Goal: Information Seeking & Learning: Learn about a topic

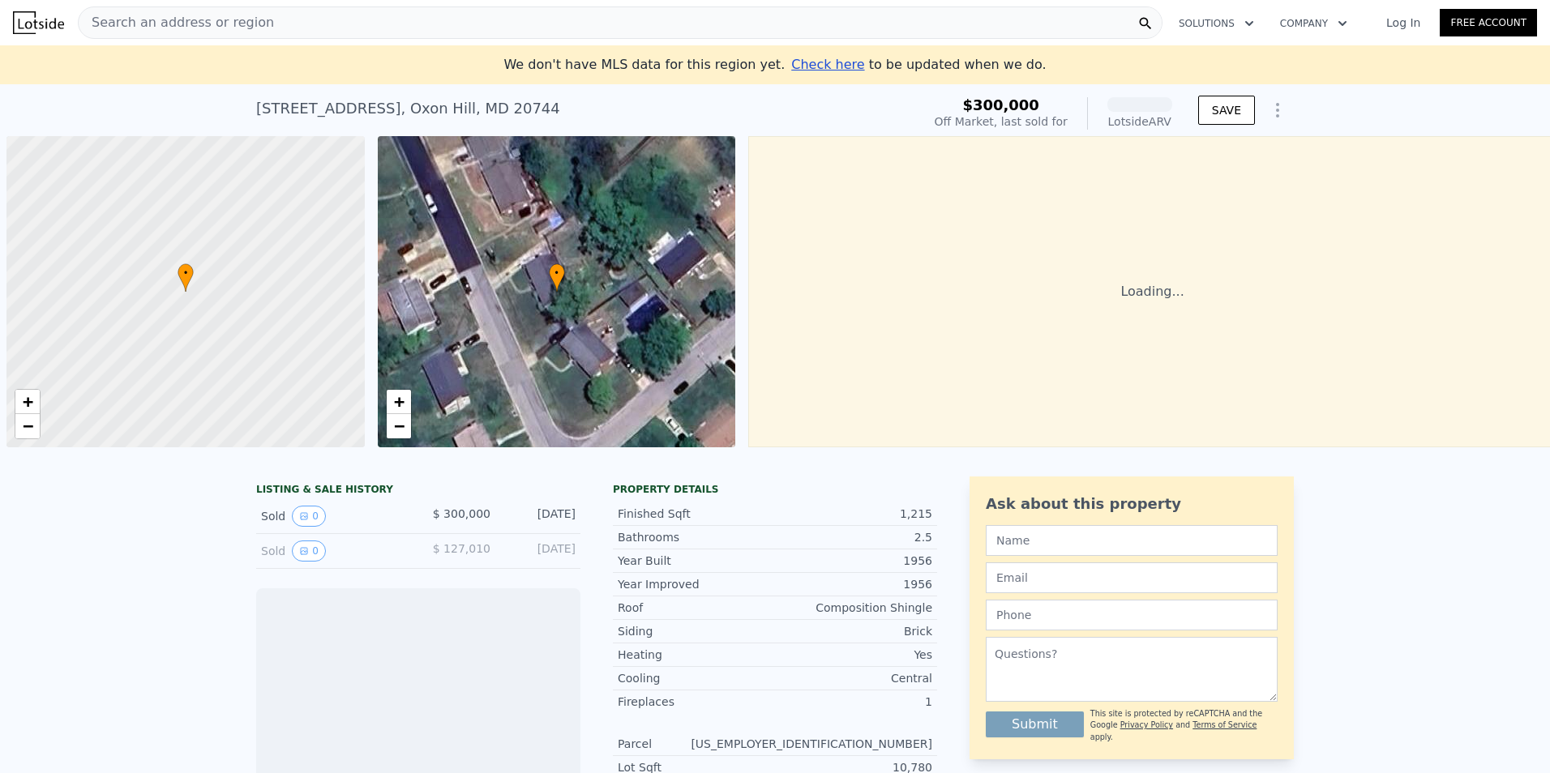
scroll to position [0, 6]
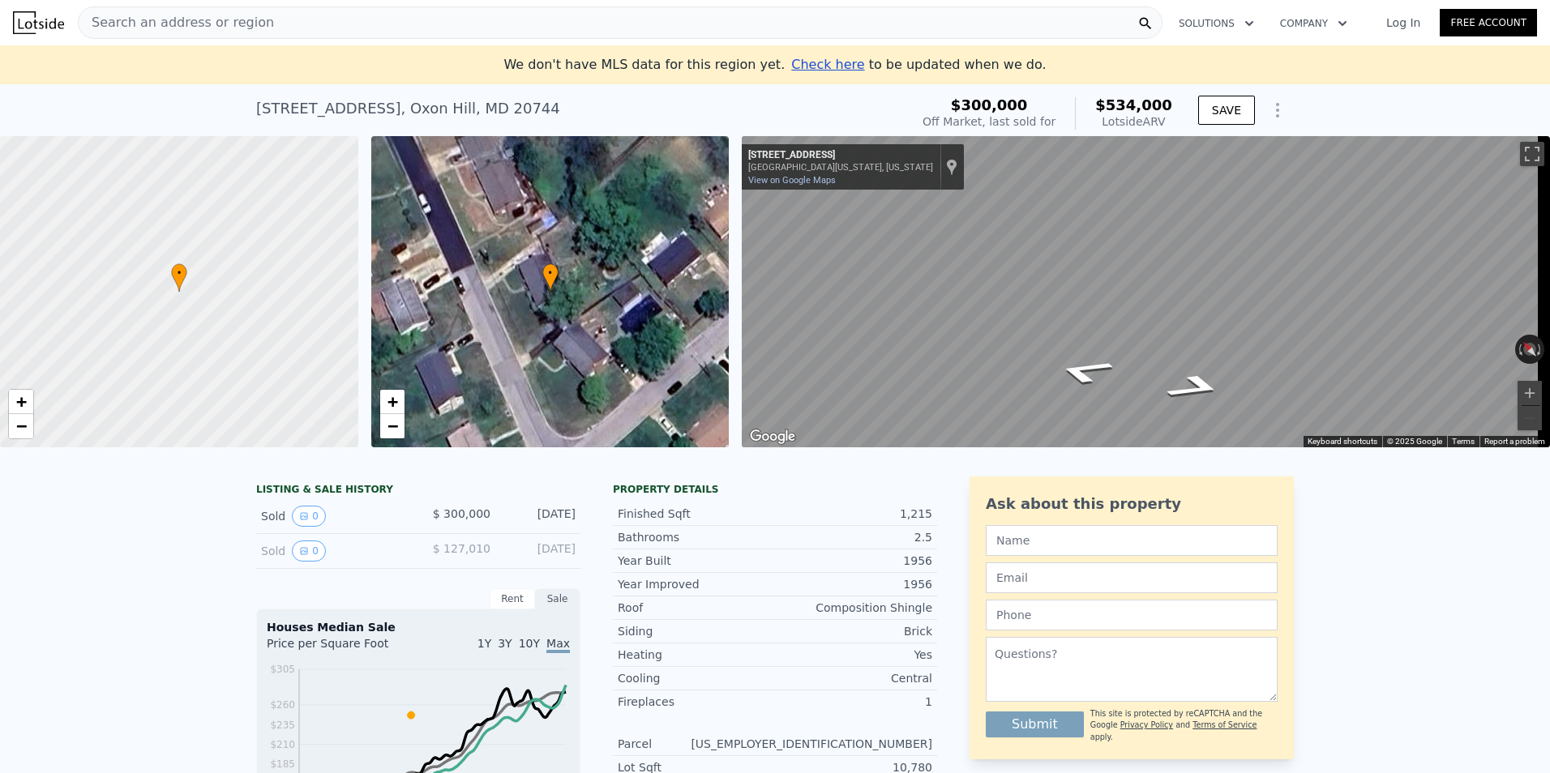
click at [146, 28] on span "Search an address or region" at bounding box center [176, 22] width 195 height 19
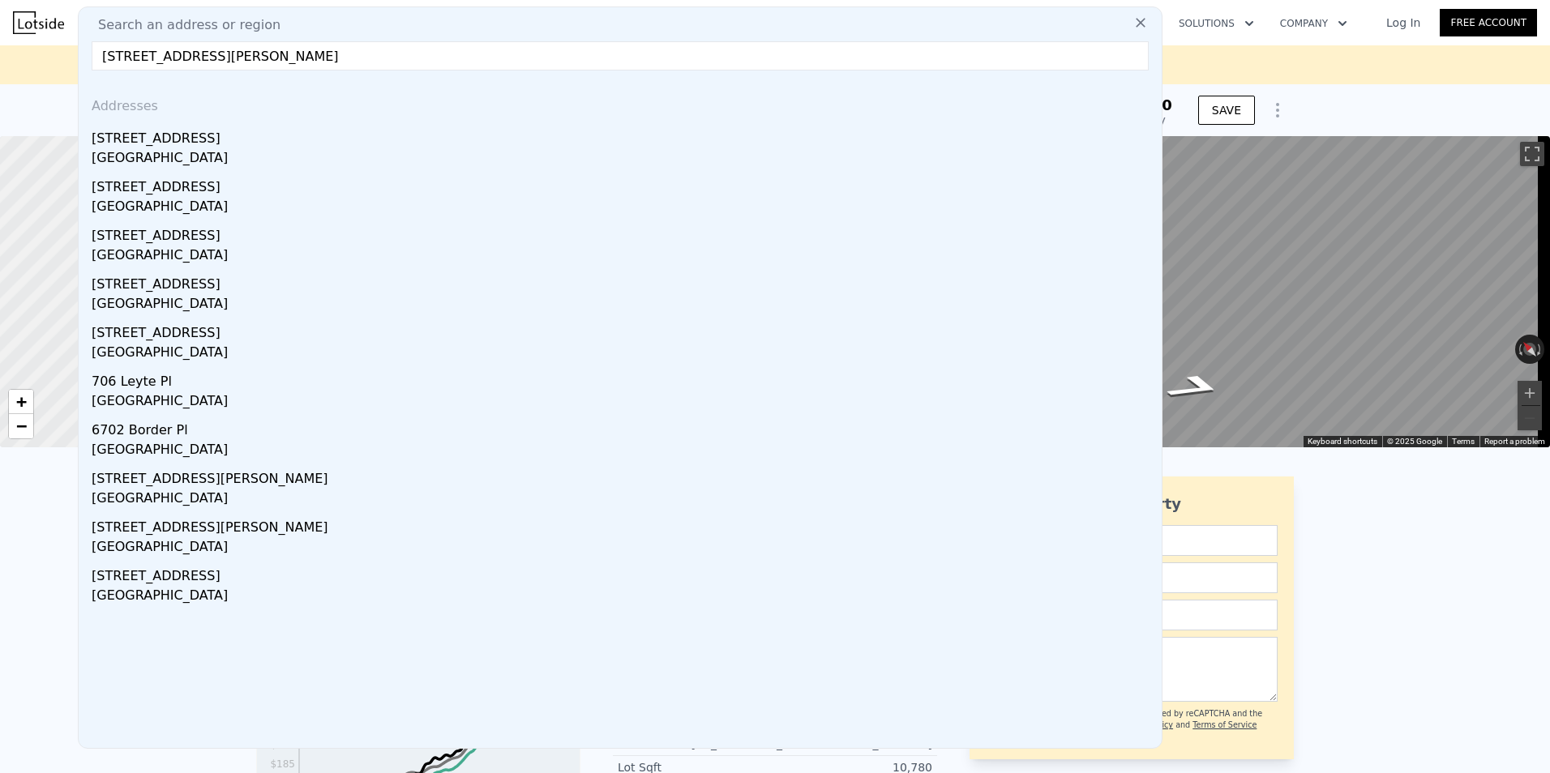
type input "[STREET_ADDRESS][PERSON_NAME]"
click at [299, 67] on input "[STREET_ADDRESS][PERSON_NAME]" at bounding box center [620, 55] width 1057 height 29
drag, startPoint x: 197, startPoint y: 72, endPoint x: 0, endPoint y: 54, distance: 197.8
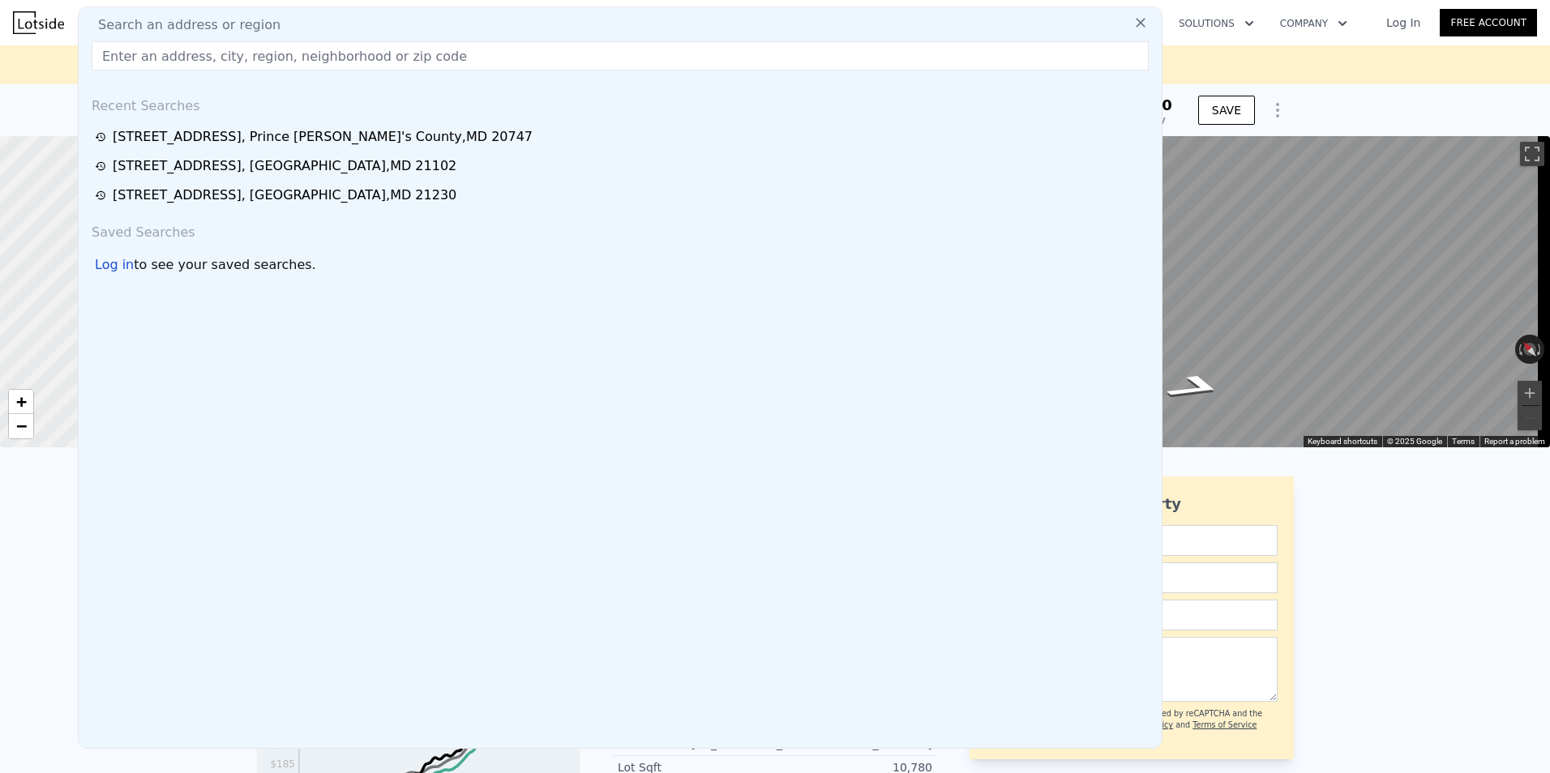
paste input "[STREET_ADDRESS][PERSON_NAME][PERSON_NAME]"
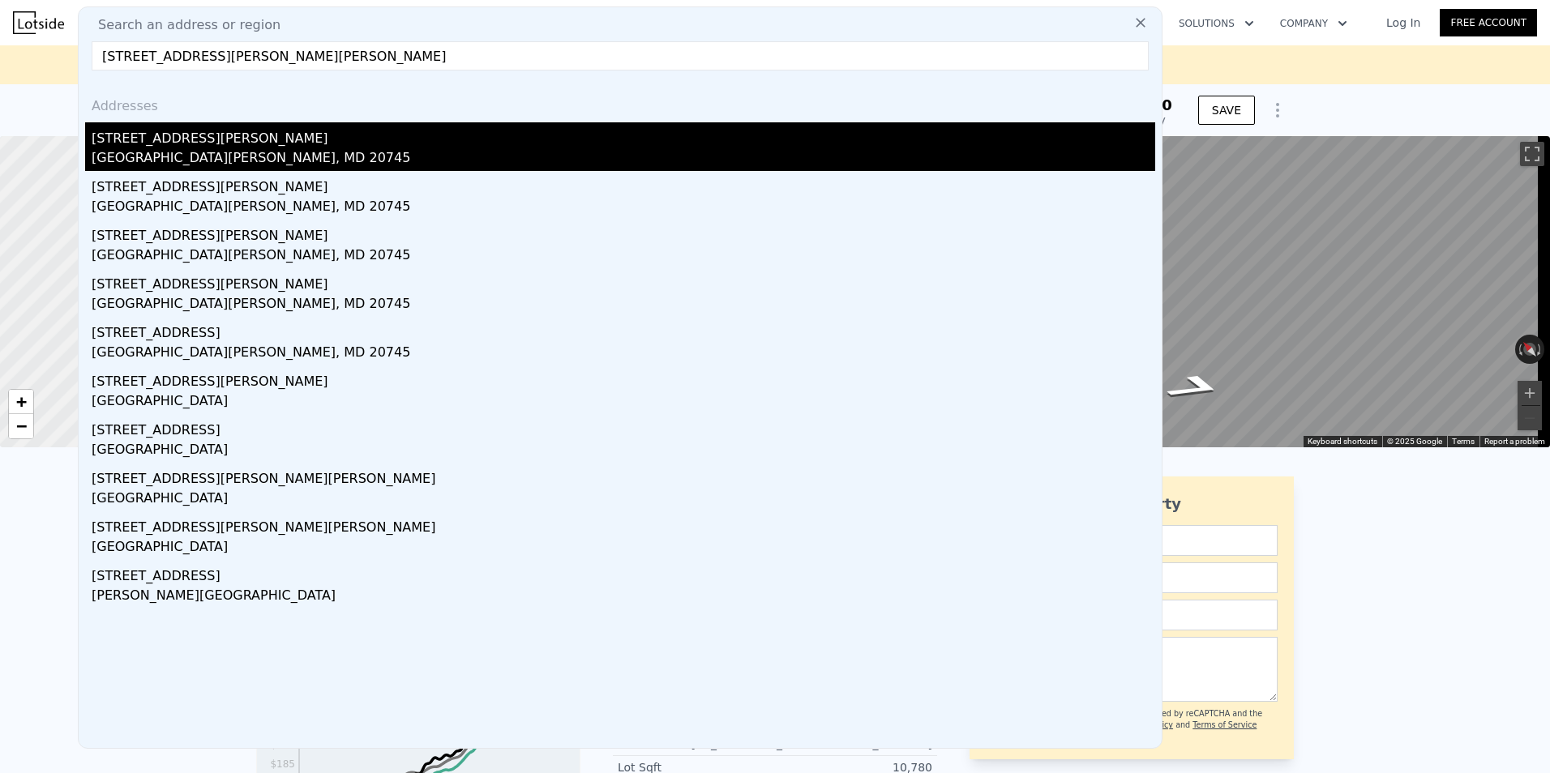
type input "[STREET_ADDRESS][PERSON_NAME][PERSON_NAME]"
click at [243, 153] on div "[GEOGRAPHIC_DATA][PERSON_NAME], MD 20745" at bounding box center [623, 159] width 1063 height 23
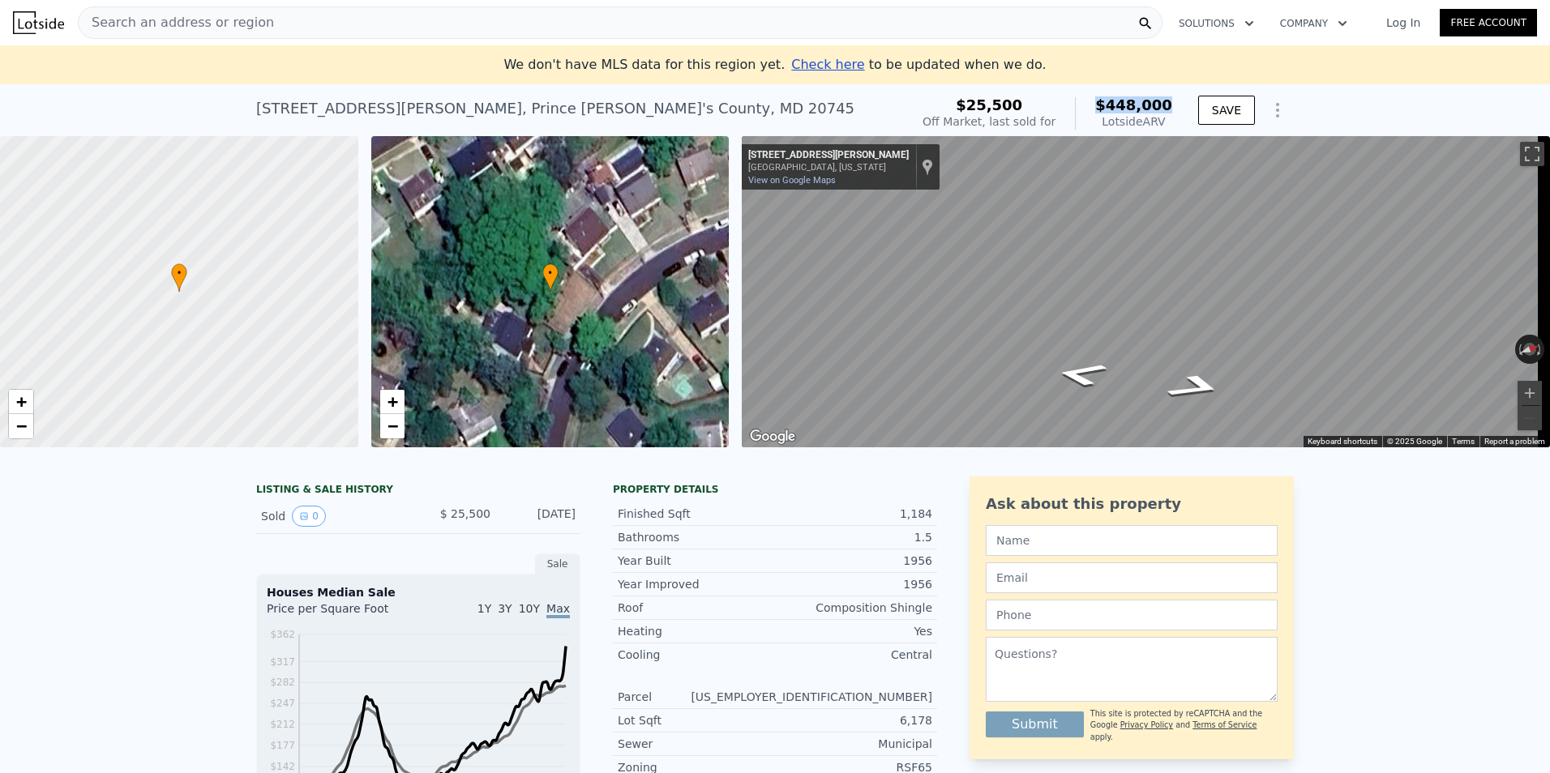
drag, startPoint x: 1088, startPoint y: 101, endPoint x: 1171, endPoint y: 103, distance: 83.5
click at [1171, 103] on div "$25,500 Off Market, last sold for $448,000 Lotside ARV" at bounding box center [1047, 113] width 263 height 45
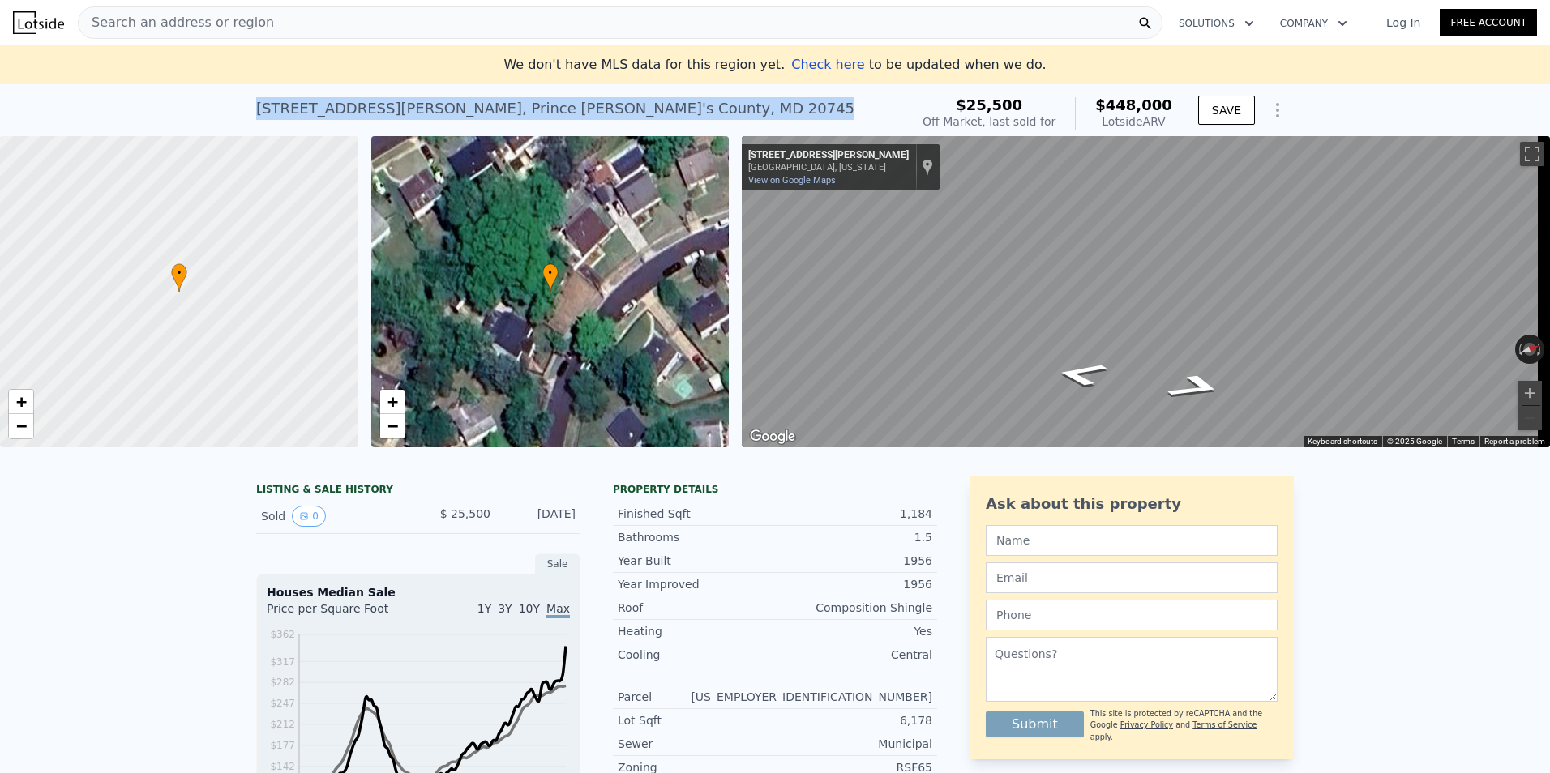
drag, startPoint x: 246, startPoint y: 110, endPoint x: 582, endPoint y: 110, distance: 336.4
click at [582, 110] on div "[STREET_ADDRESS][PERSON_NAME][PERSON_NAME] Sold [DATE] for $25,500 (~ARV $448k …" at bounding box center [775, 110] width 1550 height 52
copy div "[STREET_ADDRESS][PERSON_NAME][PERSON_NAME]"
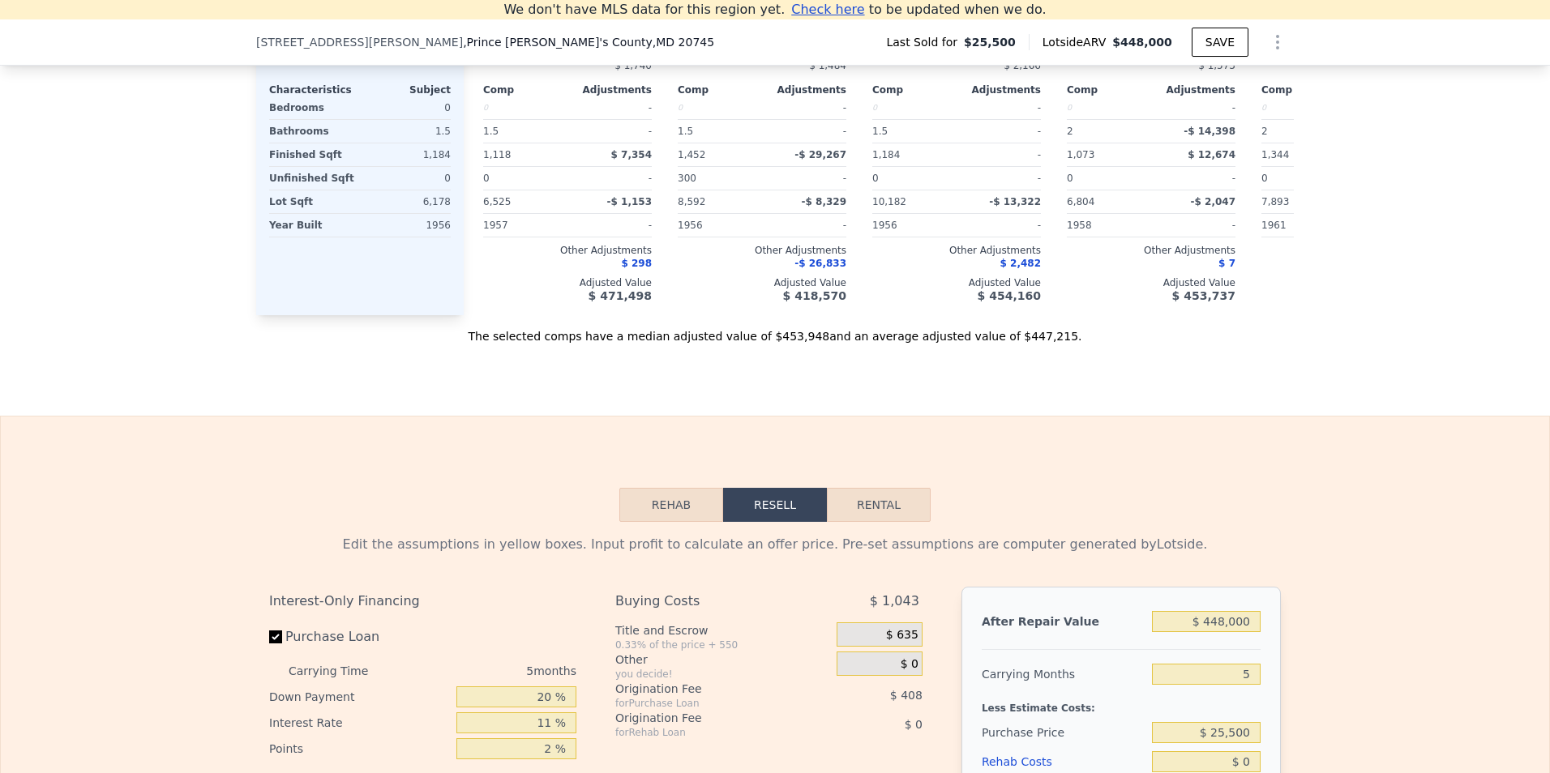
scroll to position [2089, 0]
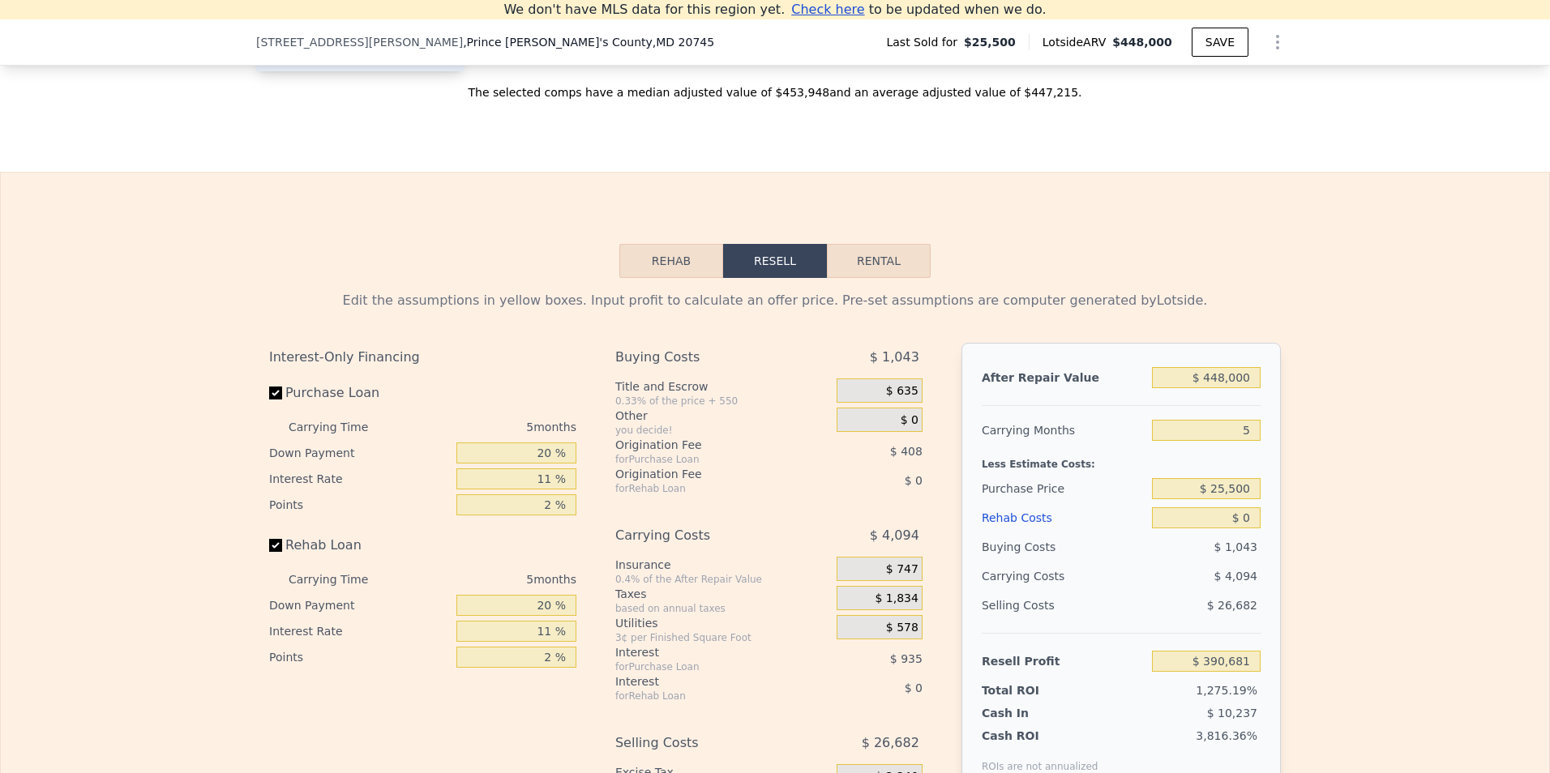
click at [897, 278] on button "Rental" at bounding box center [879, 261] width 104 height 34
select select "30"
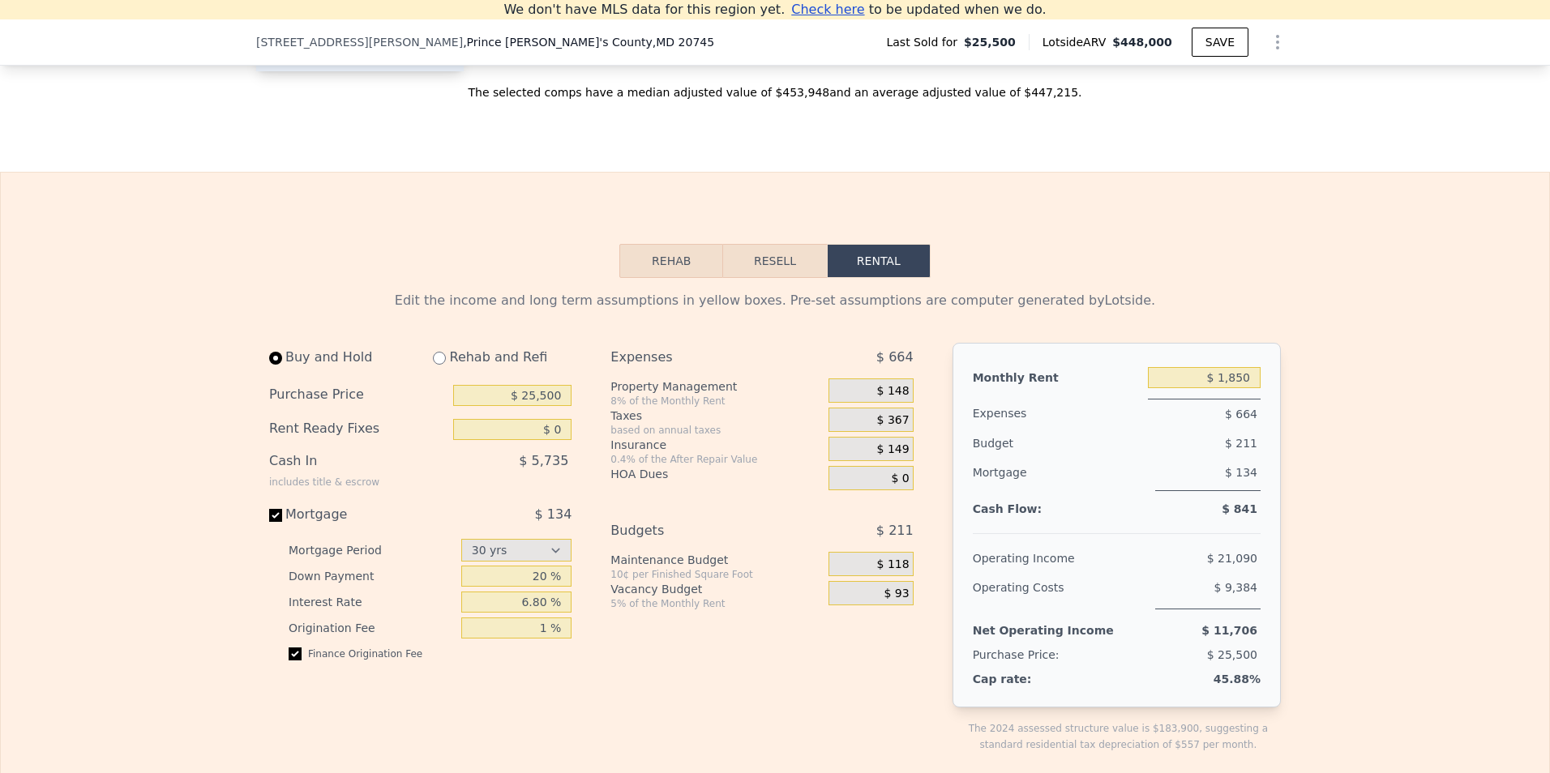
click at [785, 273] on button "Resell" at bounding box center [774, 261] width 103 height 34
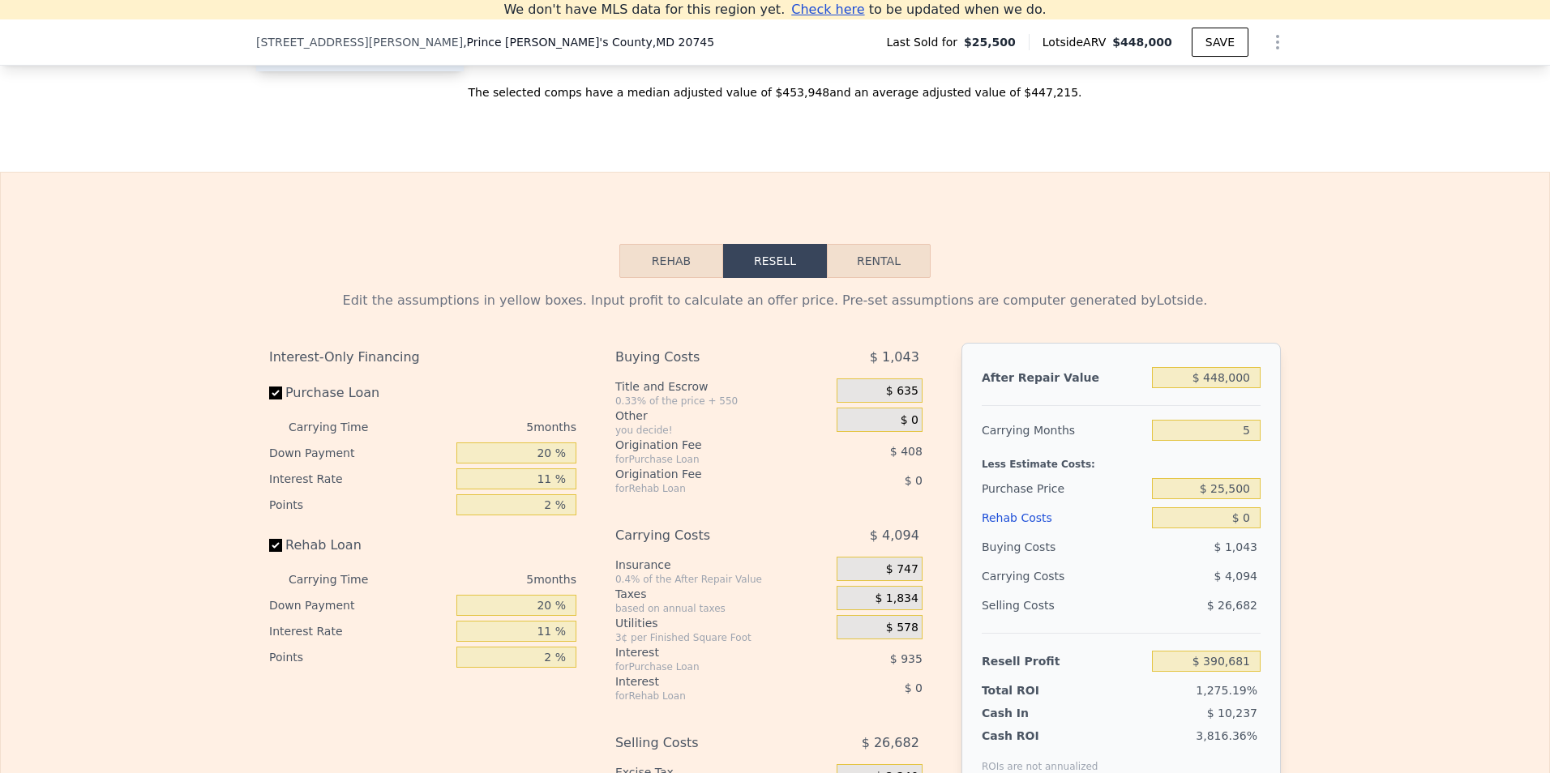
click at [689, 278] on button "Rehab" at bounding box center [671, 261] width 104 height 34
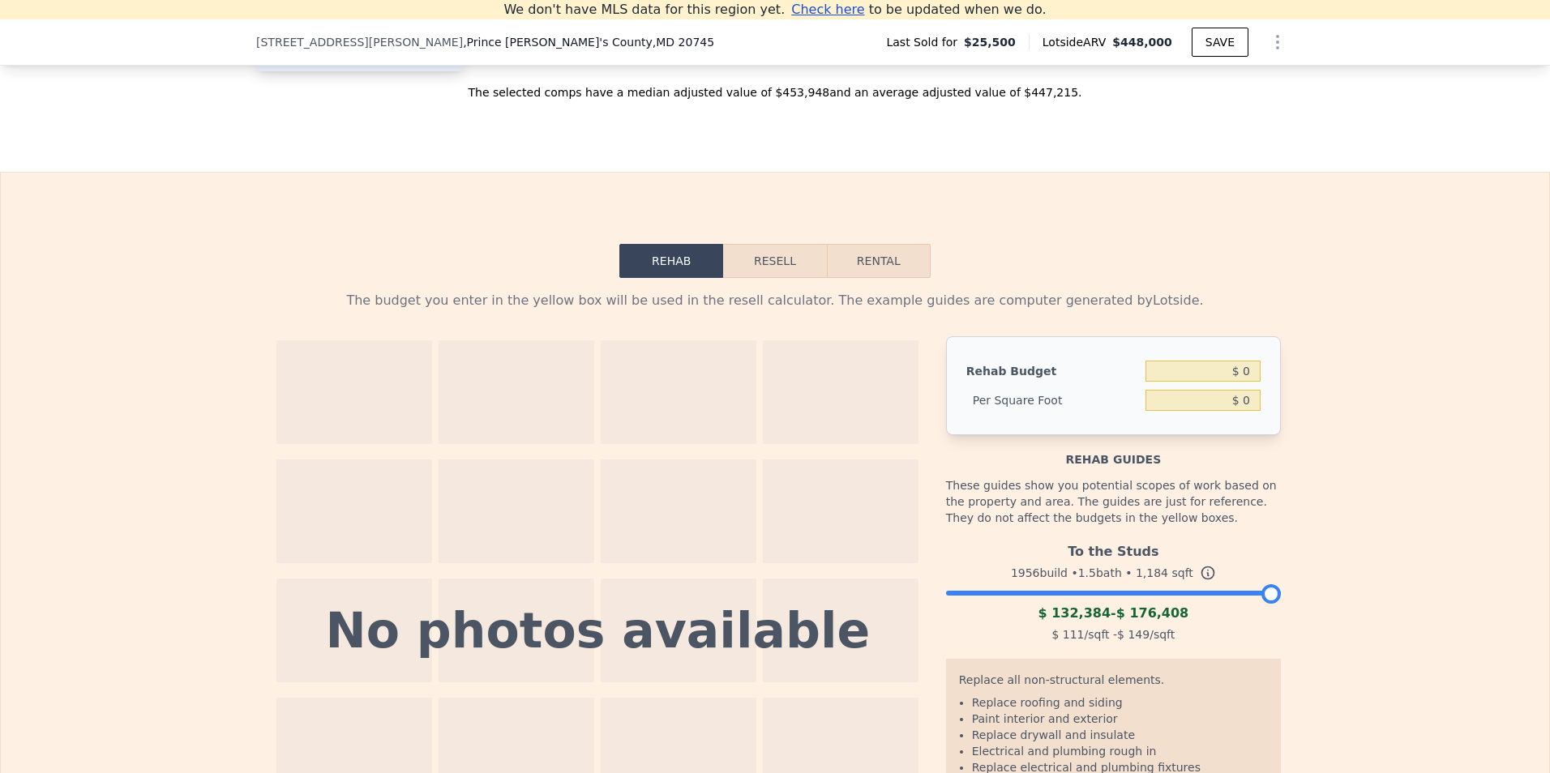
click at [866, 278] on button "Rental" at bounding box center [879, 261] width 104 height 34
select select "30"
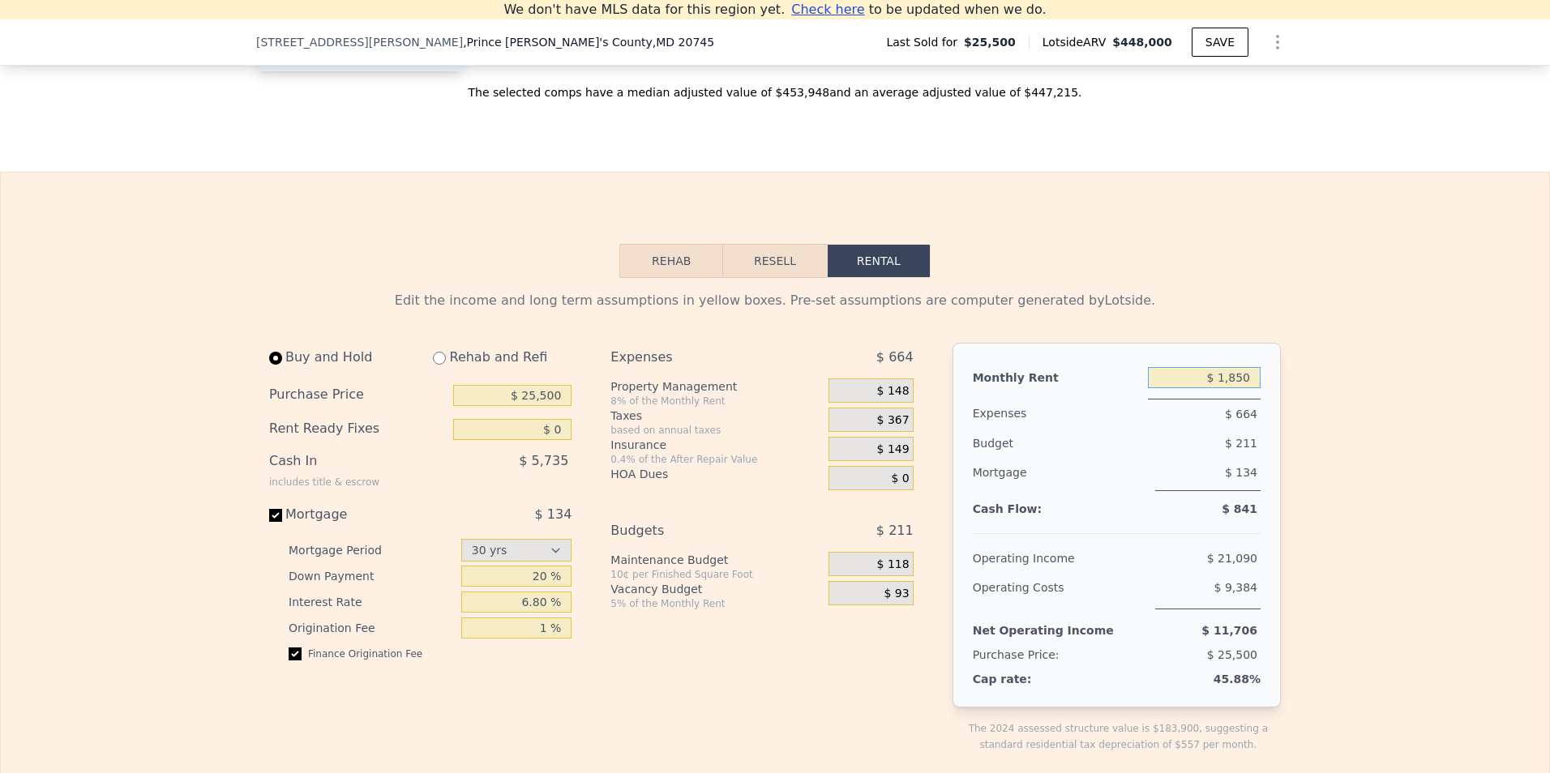
drag, startPoint x: 1202, startPoint y: 408, endPoint x: 1276, endPoint y: 404, distance: 73.9
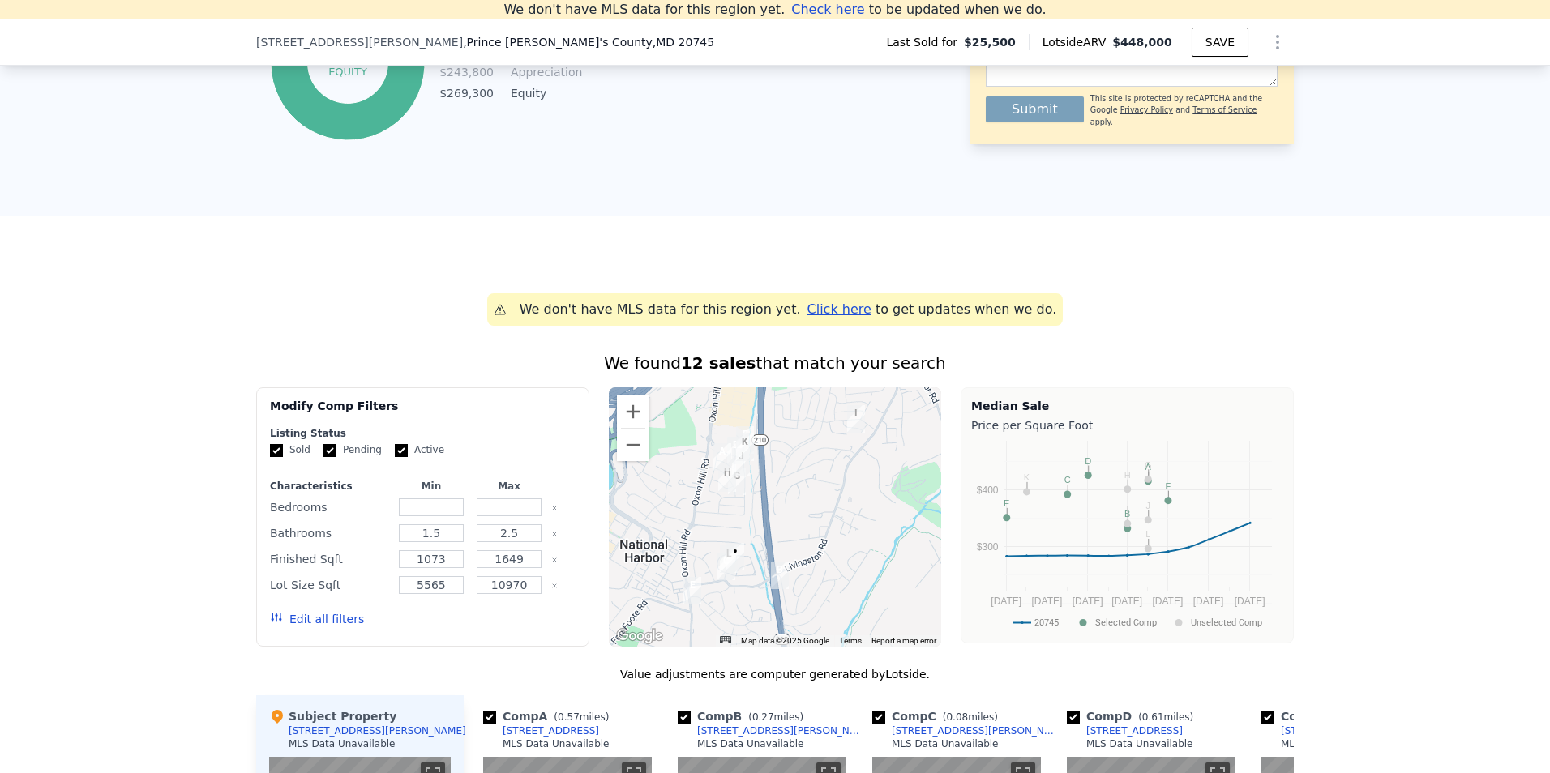
scroll to position [954, 0]
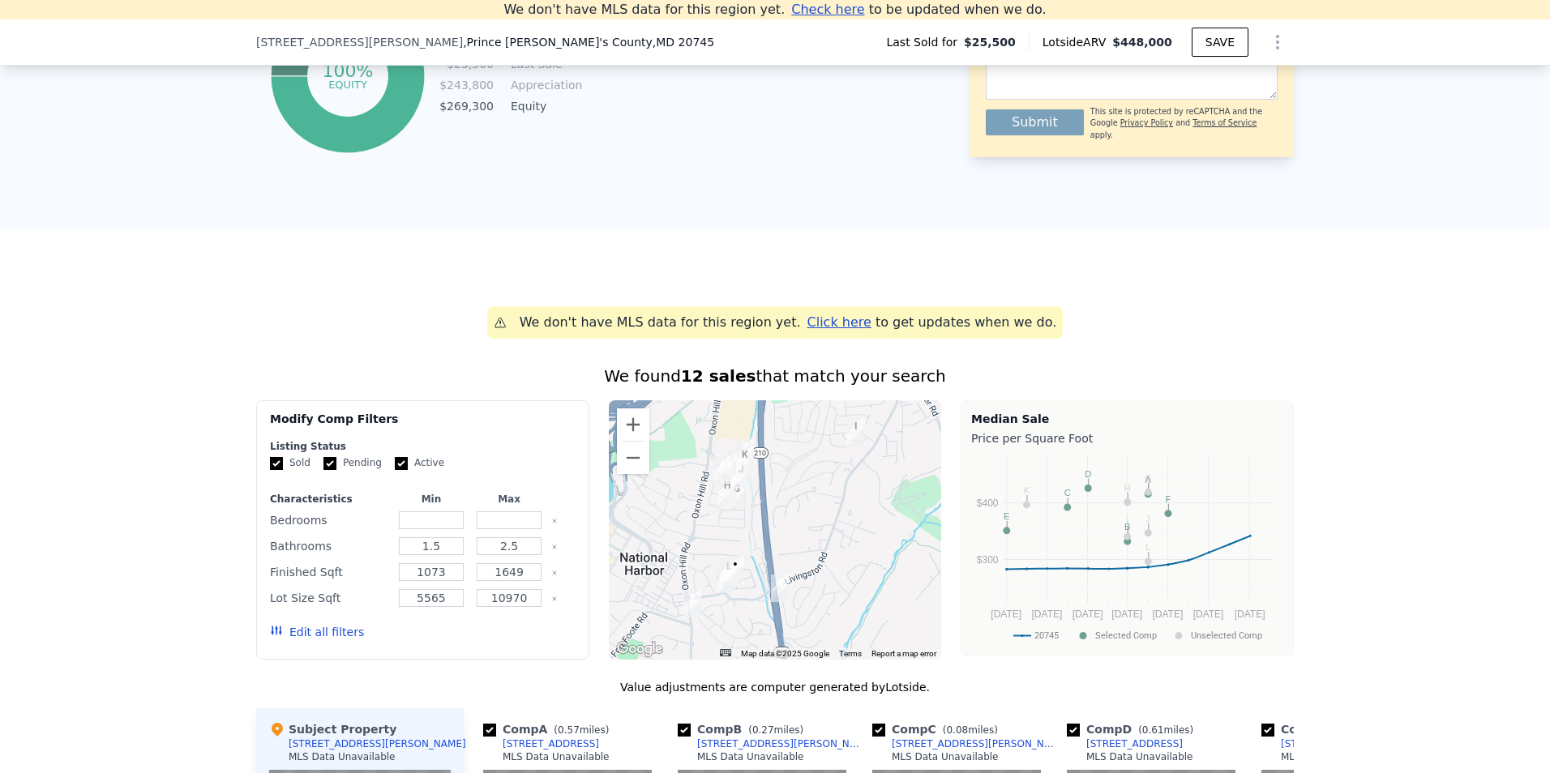
click at [742, 550] on div at bounding box center [775, 529] width 333 height 259
click at [619, 474] on button "Zoom out" at bounding box center [633, 458] width 32 height 32
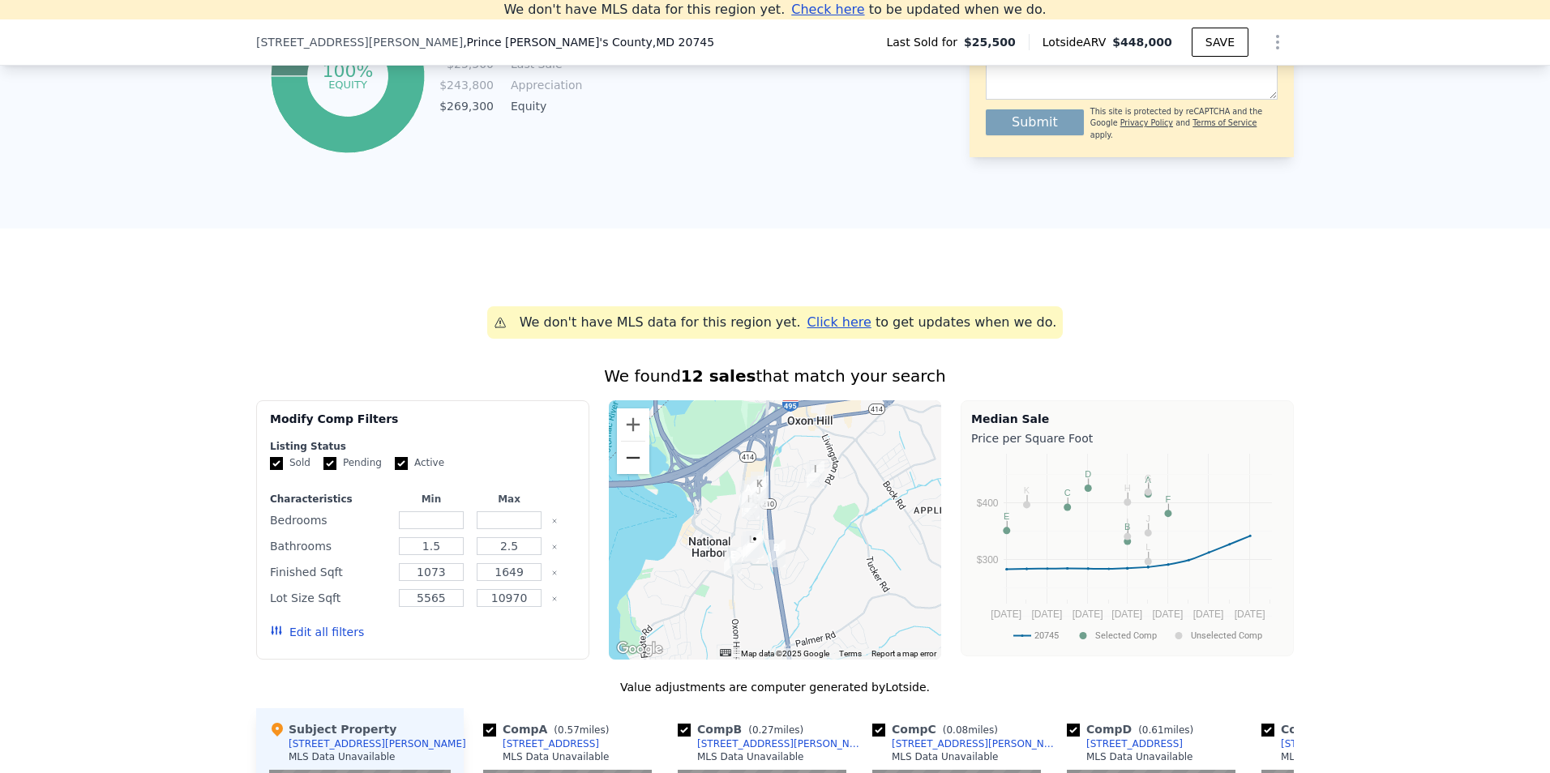
click at [628, 473] on button "Zoom out" at bounding box center [633, 458] width 32 height 32
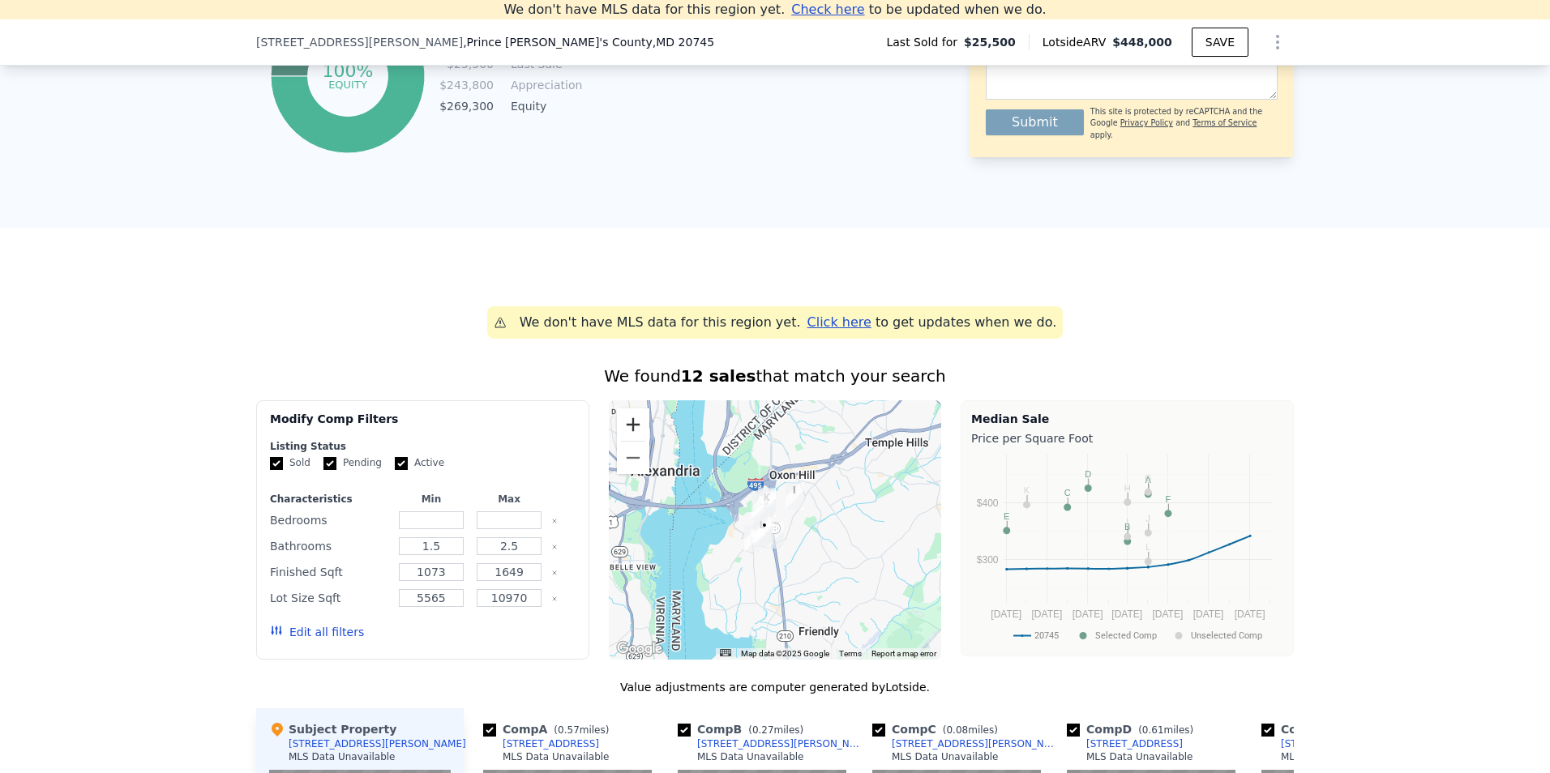
click at [631, 438] on button "Zoom in" at bounding box center [633, 425] width 32 height 32
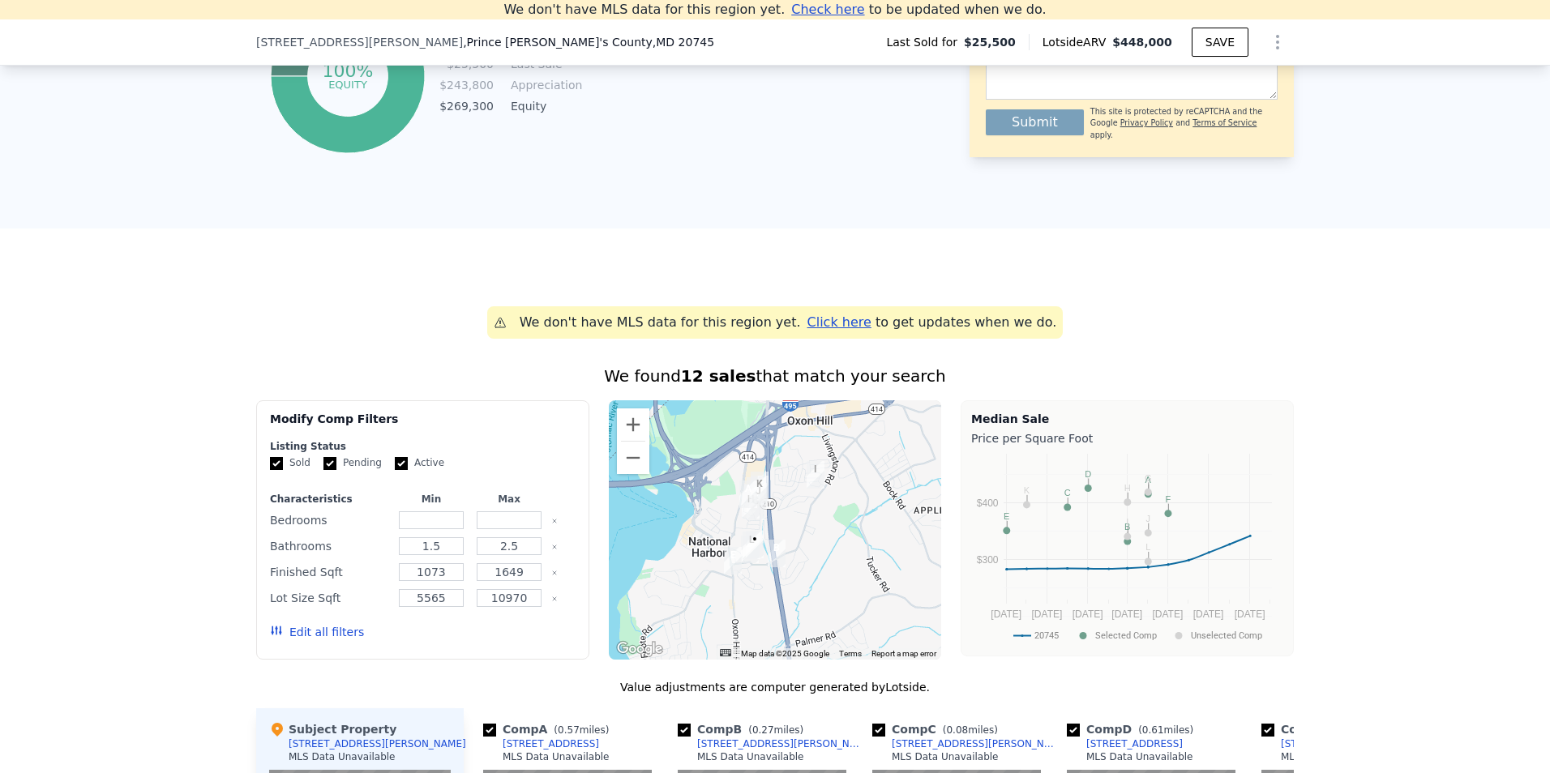
drag, startPoint x: 727, startPoint y: 537, endPoint x: 755, endPoint y: 524, distance: 31.5
click at [755, 524] on div at bounding box center [775, 529] width 333 height 259
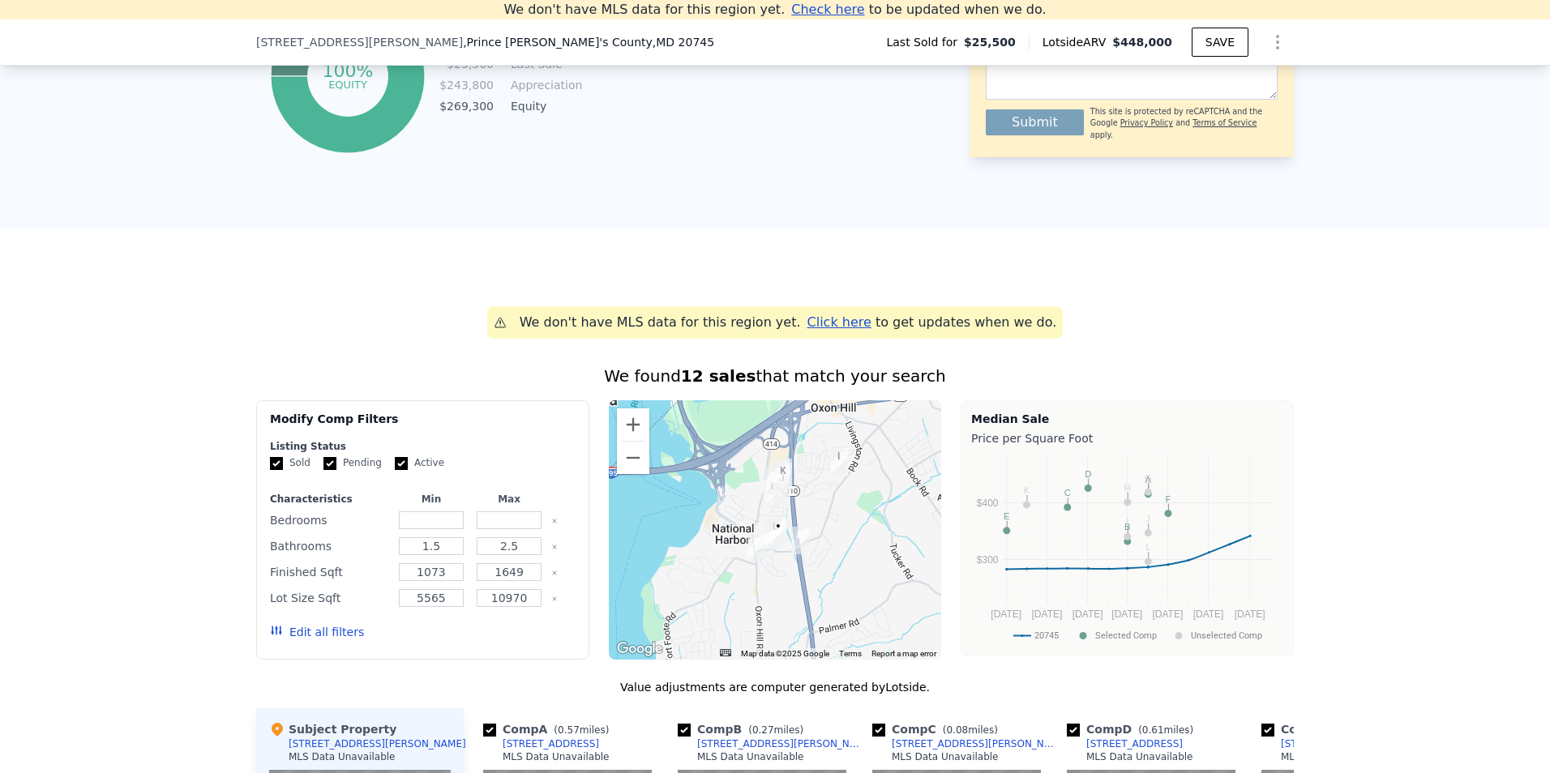
drag, startPoint x: 736, startPoint y: 561, endPoint x: 754, endPoint y: 593, distance: 36.3
click at [753, 593] on div at bounding box center [775, 529] width 333 height 259
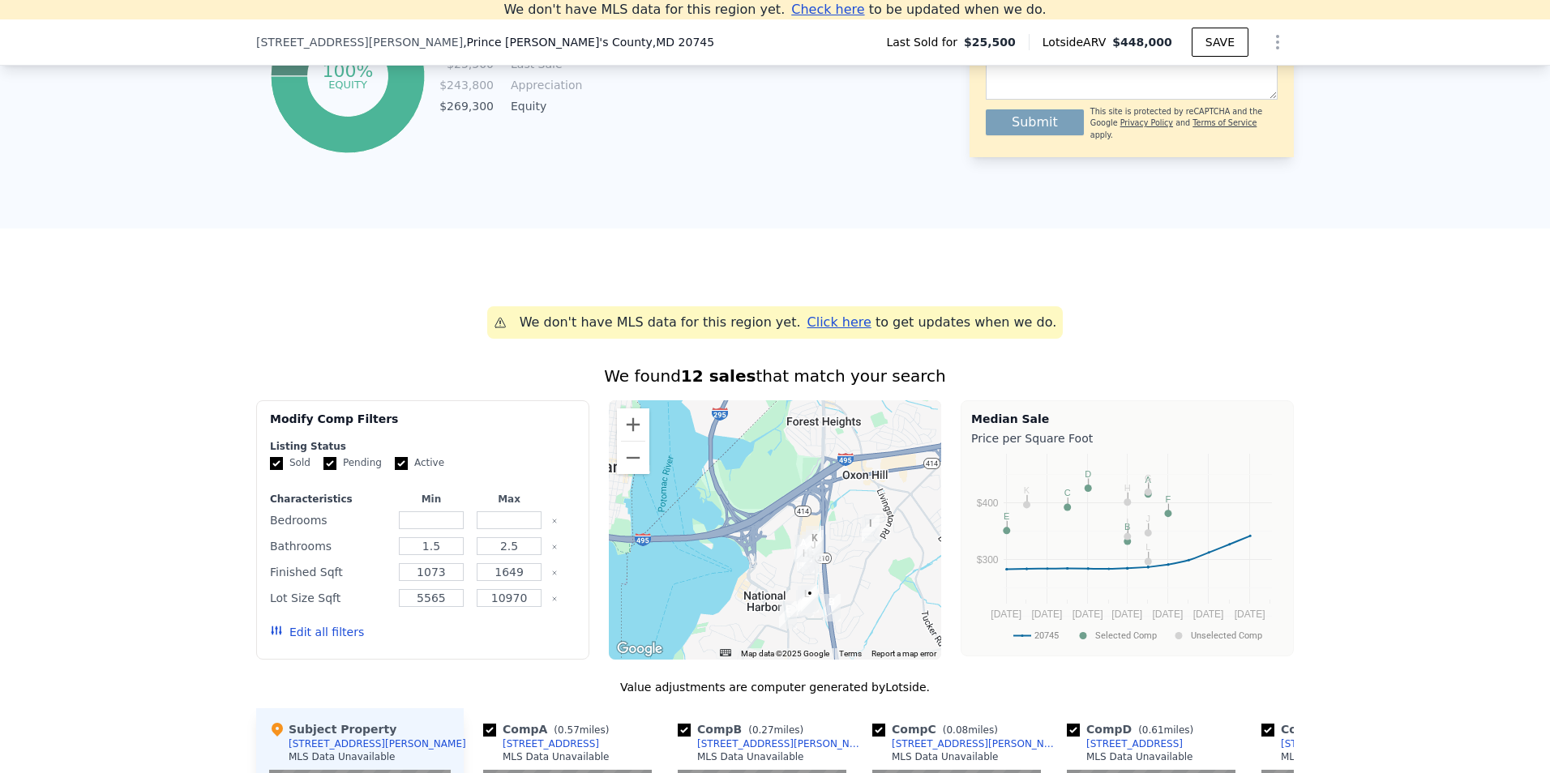
drag, startPoint x: 772, startPoint y: 554, endPoint x: 817, endPoint y: 644, distance: 100.1
click at [817, 644] on div at bounding box center [775, 529] width 333 height 259
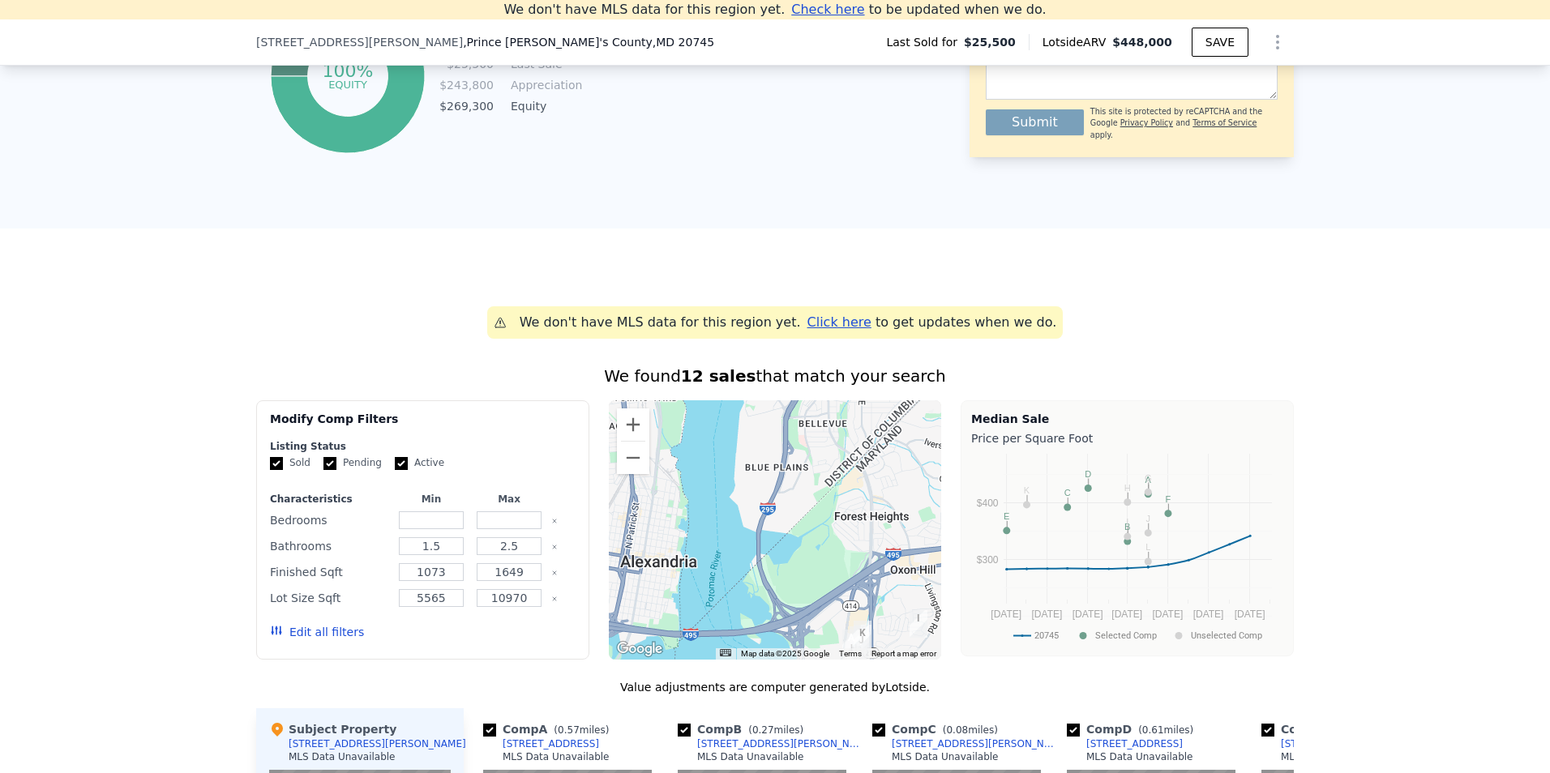
drag, startPoint x: 651, startPoint y: 558, endPoint x: 760, endPoint y: 567, distance: 108.9
click at [768, 558] on div at bounding box center [775, 529] width 333 height 259
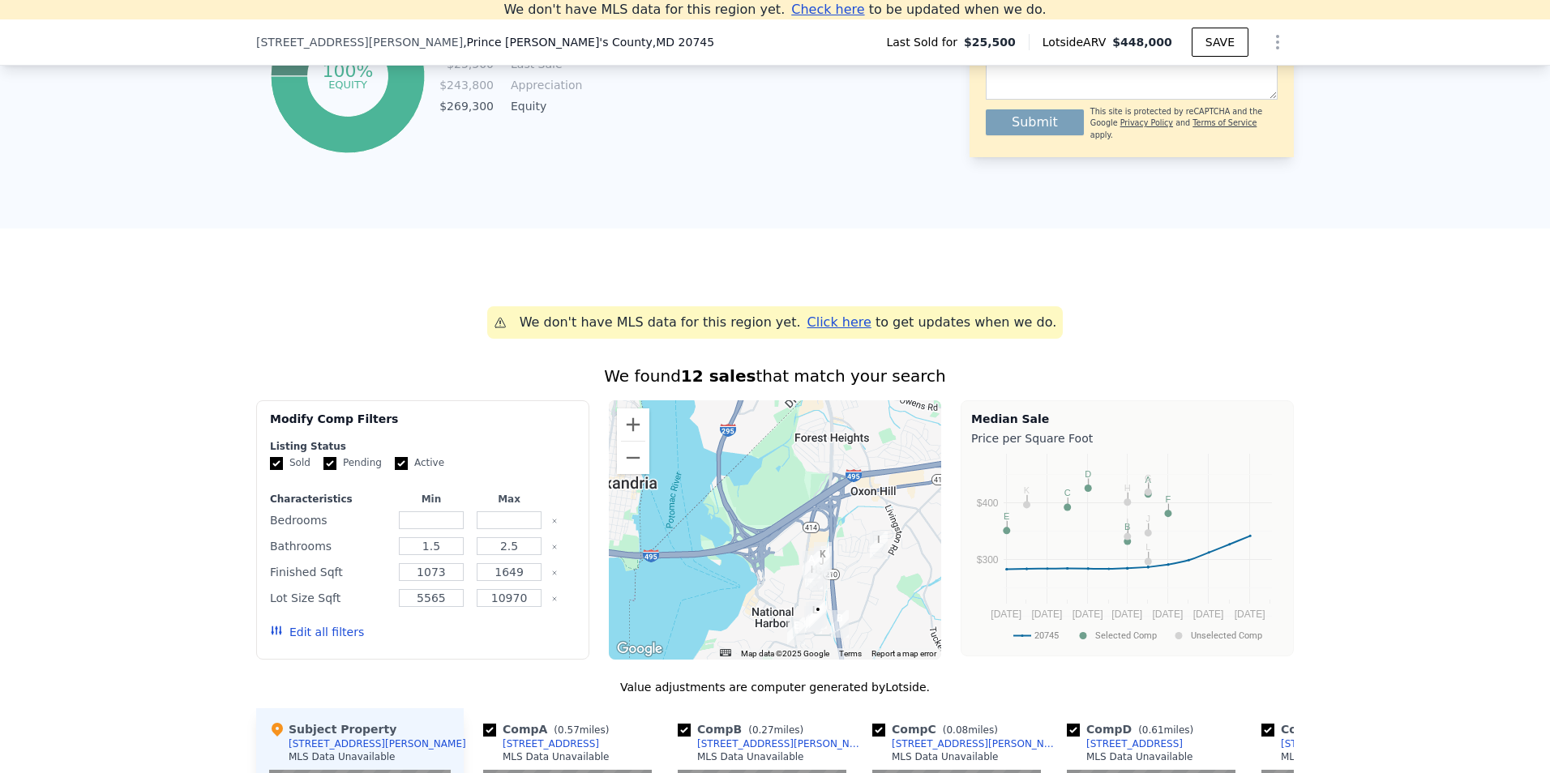
drag, startPoint x: 792, startPoint y: 603, endPoint x: 698, endPoint y: 550, distance: 108.2
click at [689, 545] on div at bounding box center [775, 529] width 333 height 259
drag, startPoint x: 795, startPoint y: 612, endPoint x: 785, endPoint y: 603, distance: 13.2
click at [785, 603] on div at bounding box center [775, 529] width 333 height 259
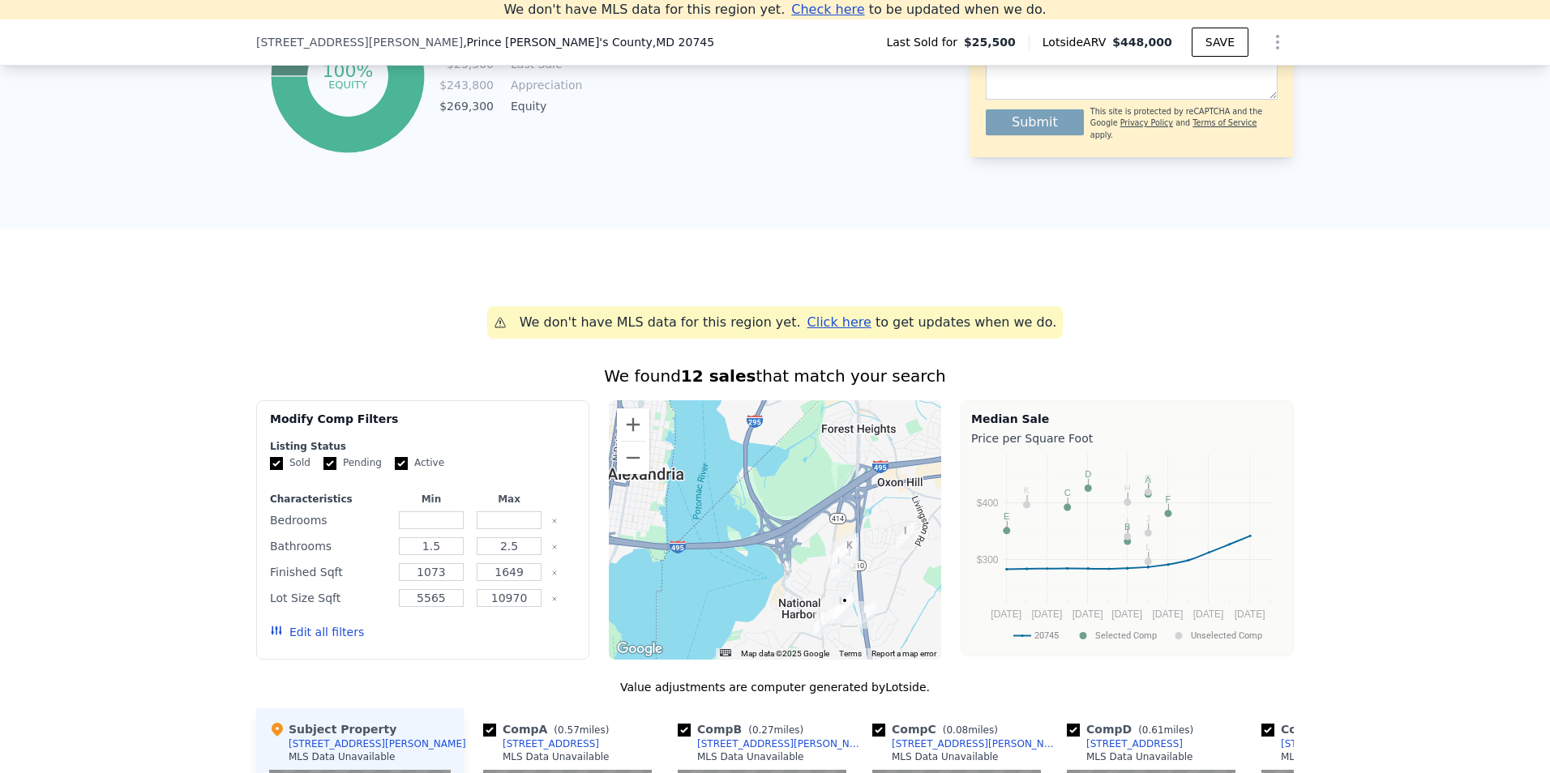
drag, startPoint x: 849, startPoint y: 562, endPoint x: 915, endPoint y: 532, distance: 72.2
click at [858, 537] on img "7300 Abbington Dr" at bounding box center [850, 551] width 18 height 28
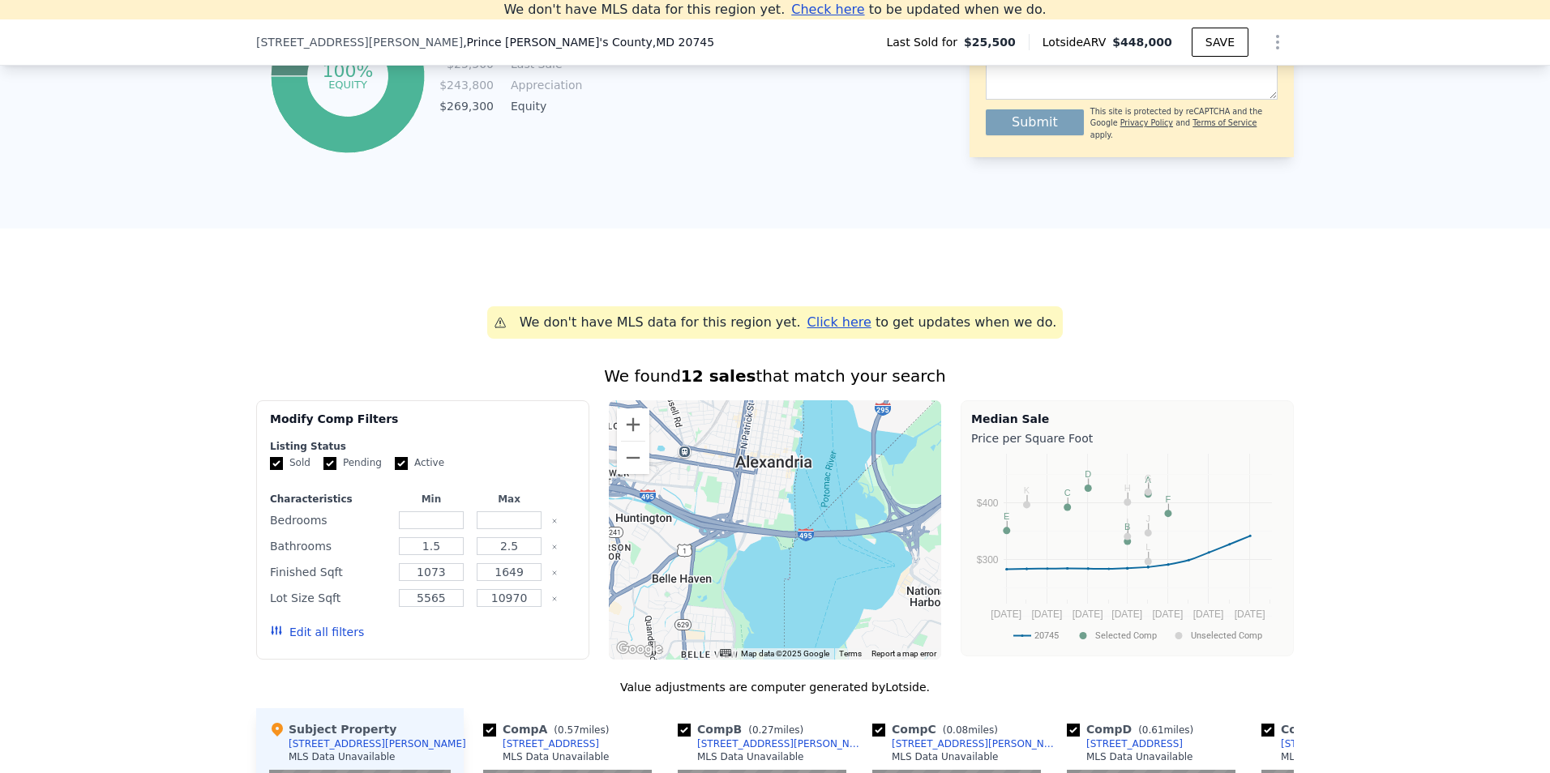
drag, startPoint x: 822, startPoint y: 517, endPoint x: 807, endPoint y: 555, distance: 40.8
click at [831, 568] on div at bounding box center [775, 529] width 333 height 259
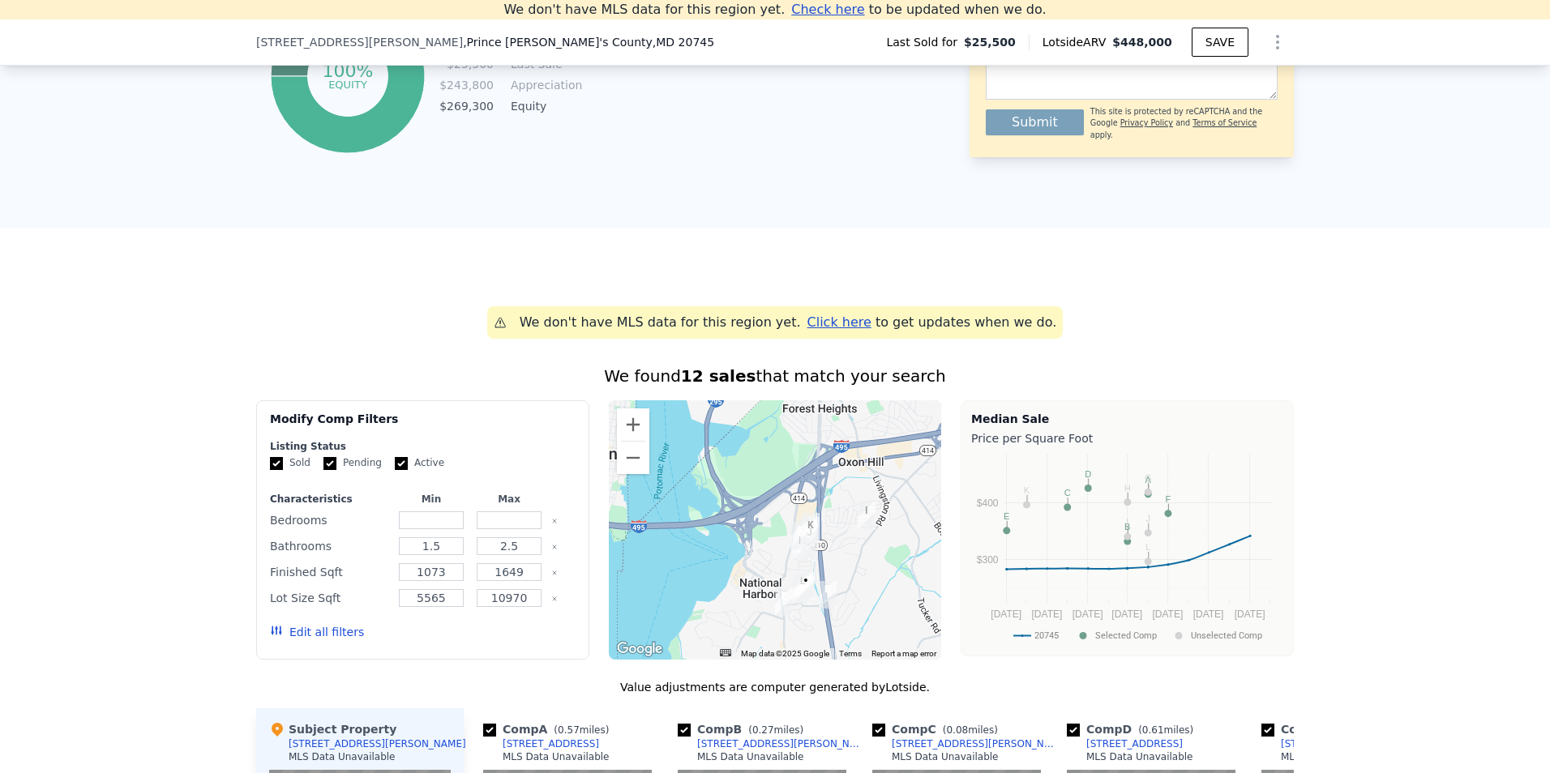
drag, startPoint x: 798, startPoint y: 546, endPoint x: 628, endPoint y: 535, distance: 170.5
click at [628, 535] on div at bounding box center [775, 529] width 333 height 259
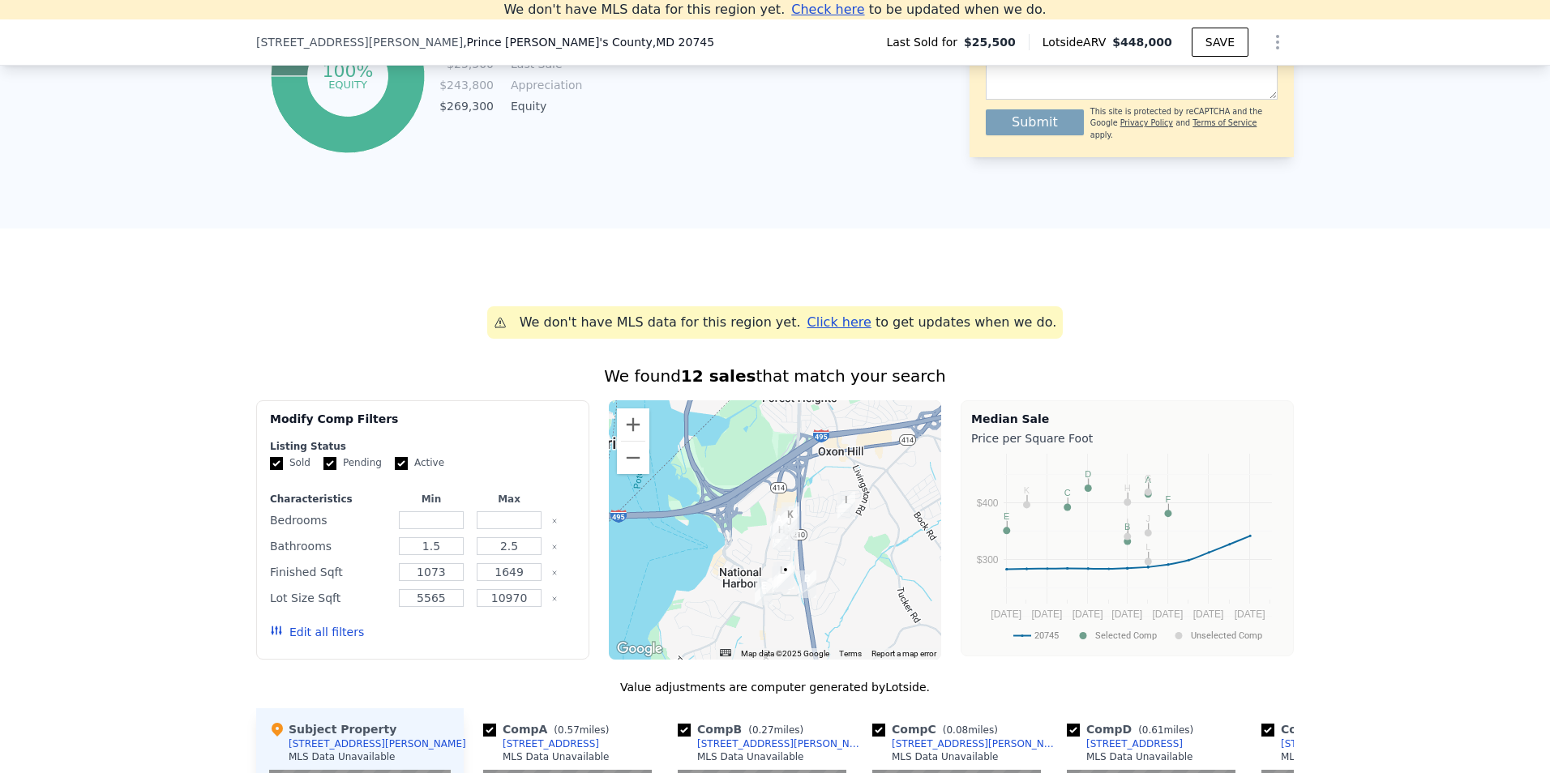
drag, startPoint x: 761, startPoint y: 549, endPoint x: 704, endPoint y: 524, distance: 61.7
click at [704, 524] on div at bounding box center [775, 529] width 333 height 259
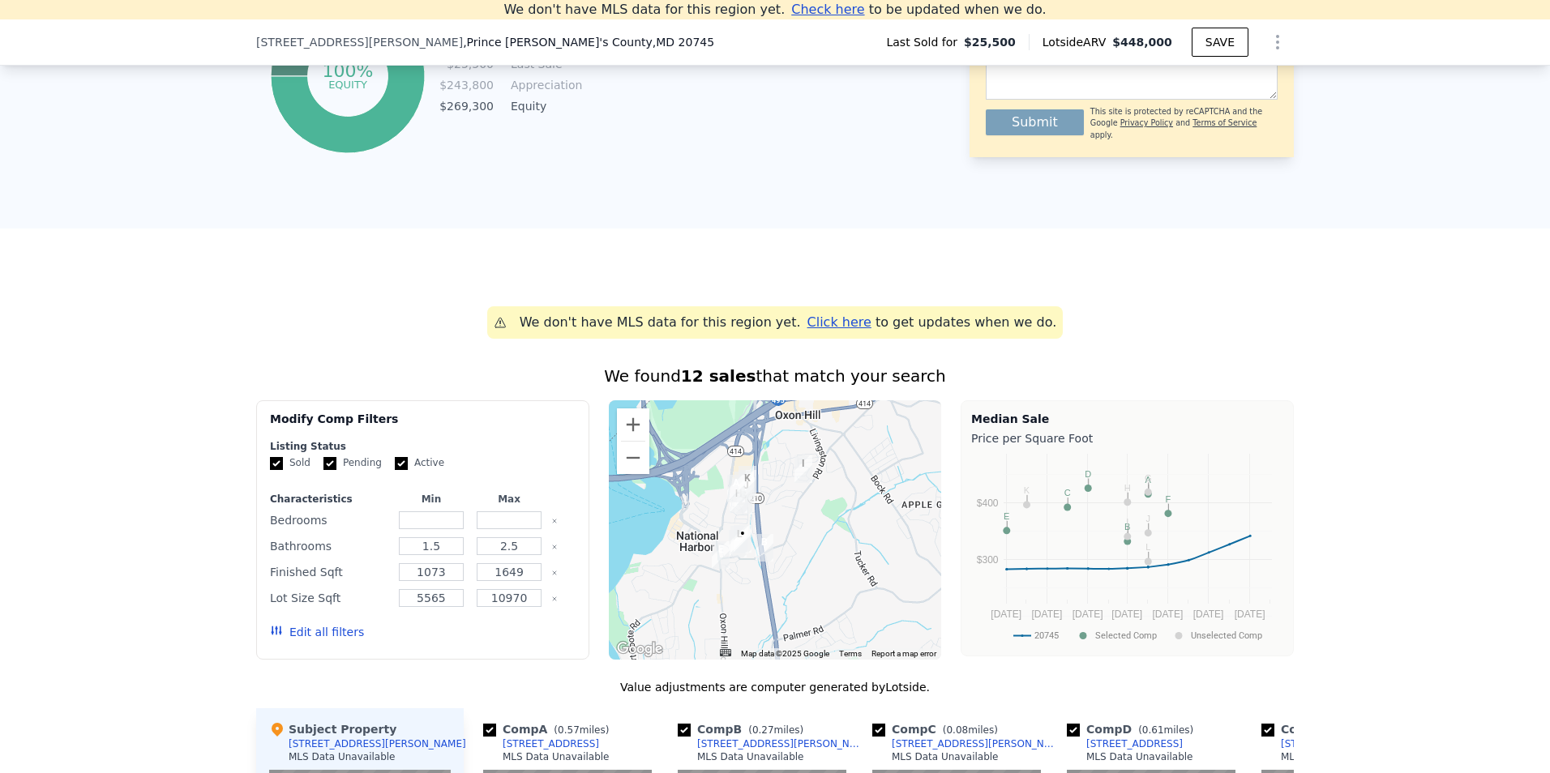
drag, startPoint x: 731, startPoint y: 589, endPoint x: 730, endPoint y: 572, distance: 17.0
click at [730, 572] on div at bounding box center [775, 529] width 333 height 259
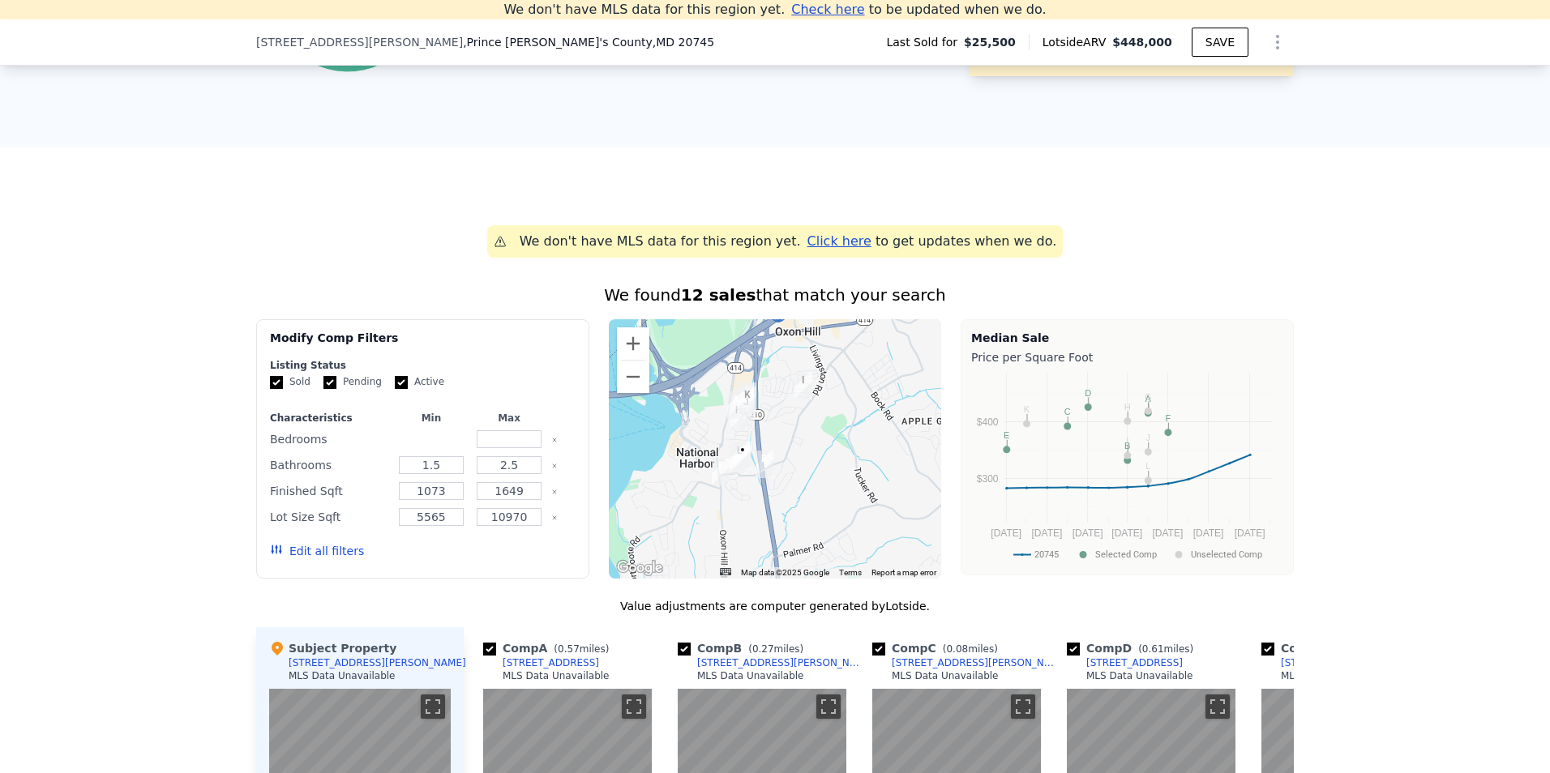
click at [434, 447] on input "number" at bounding box center [431, 439] width 64 height 18
type input "3"
click at [501, 448] on input "number" at bounding box center [509, 439] width 64 height 18
type input "3"
drag, startPoint x: 443, startPoint y: 473, endPoint x: 400, endPoint y: 478, distance: 42.4
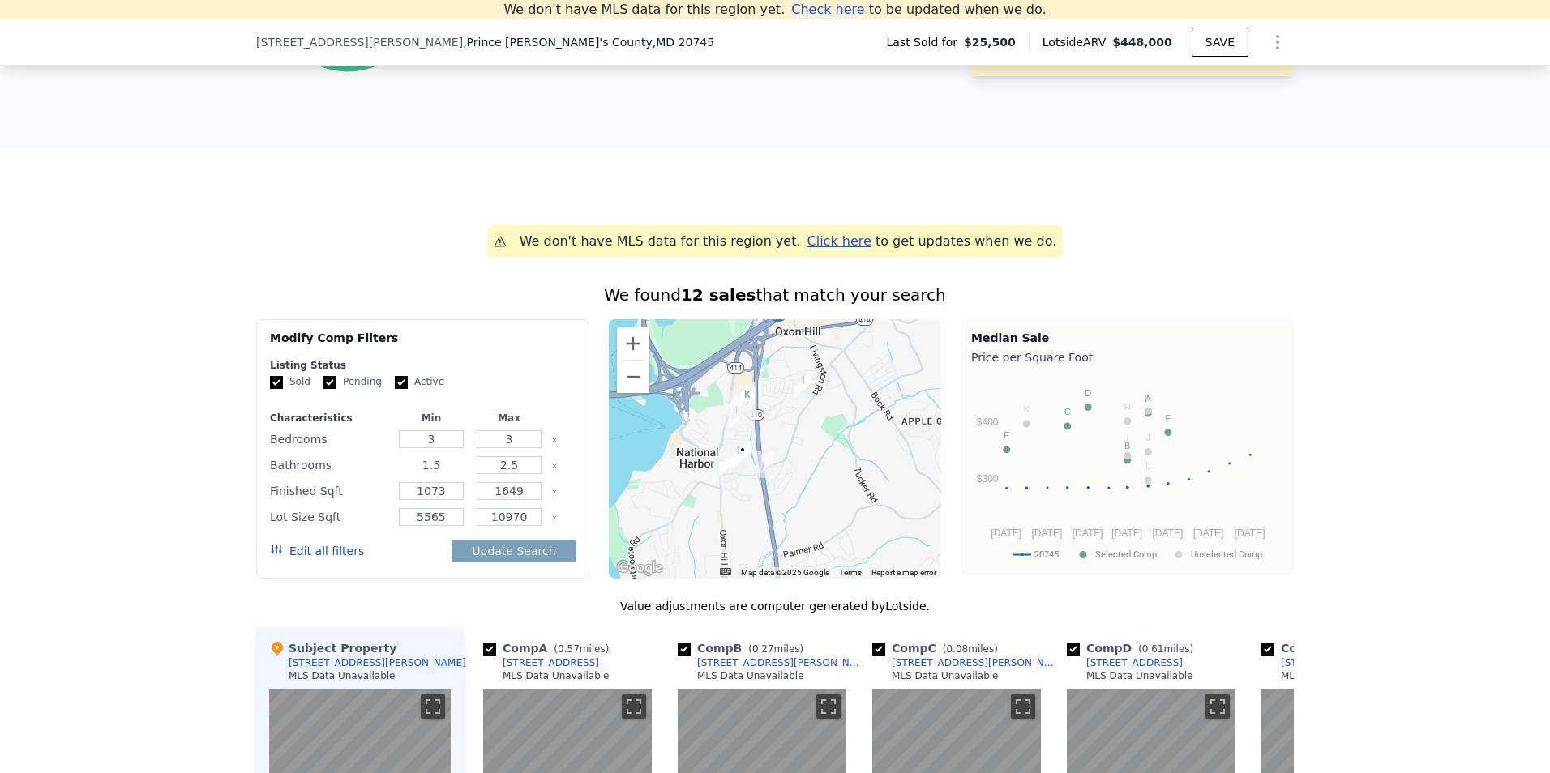
click at [400, 474] on input "1.5" at bounding box center [431, 465] width 64 height 18
type input "1"
type input "2"
drag, startPoint x: 514, startPoint y: 480, endPoint x: 479, endPoint y: 481, distance: 34.9
click at [480, 474] on input "2.5" at bounding box center [509, 465] width 64 height 18
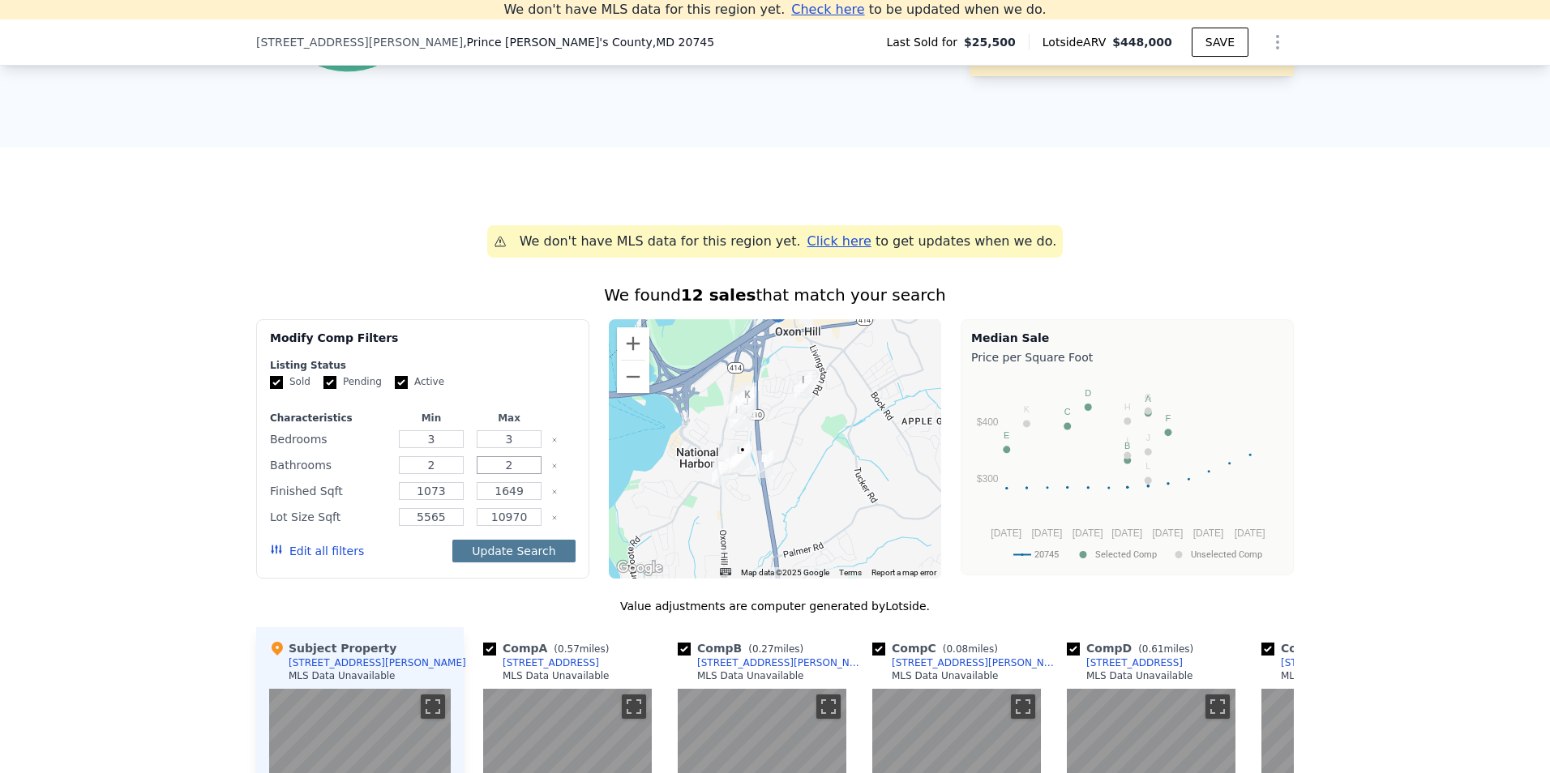
type input "2"
click at [509, 563] on button "Update Search" at bounding box center [513, 551] width 122 height 23
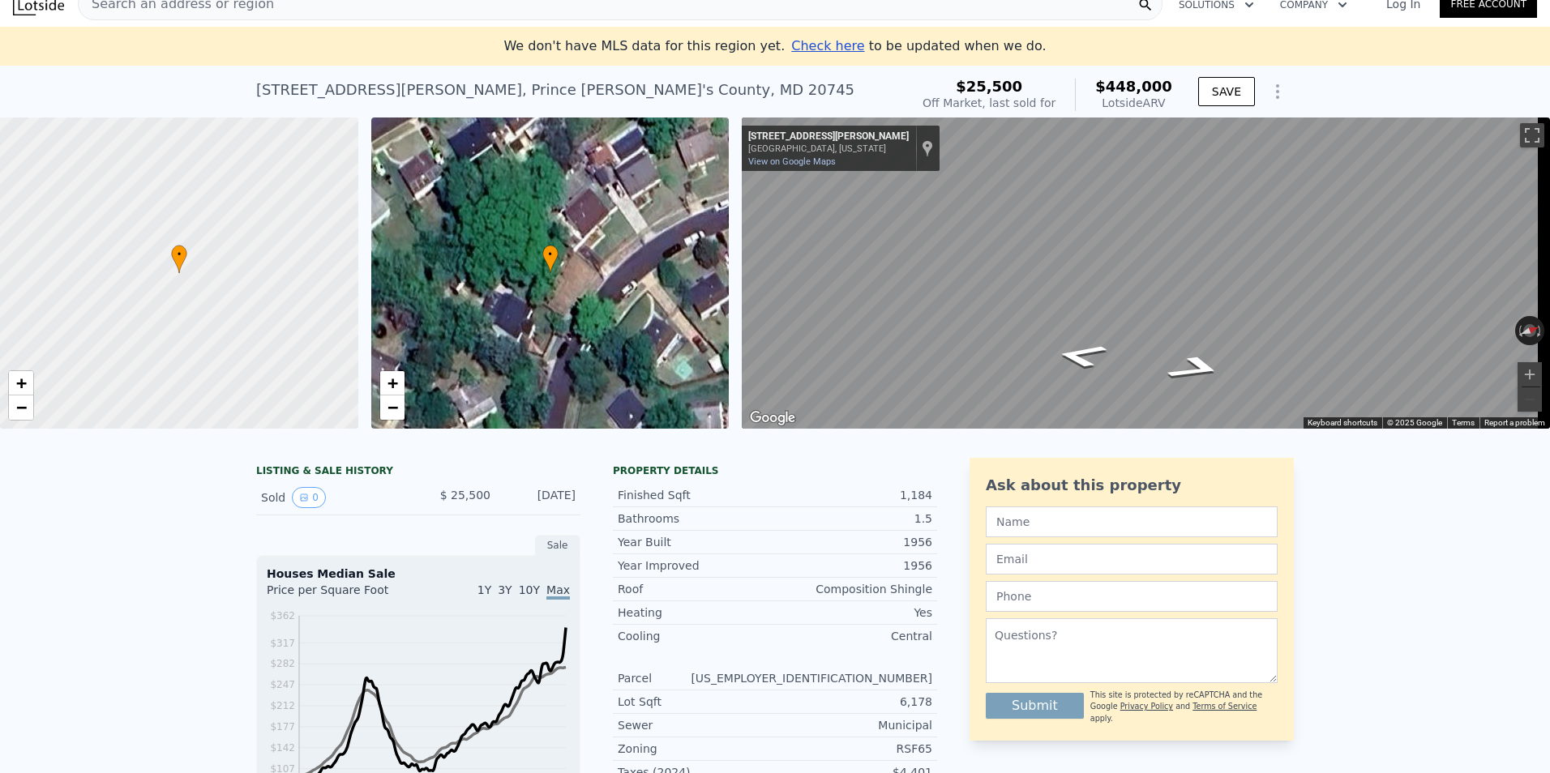
scroll to position [0, 0]
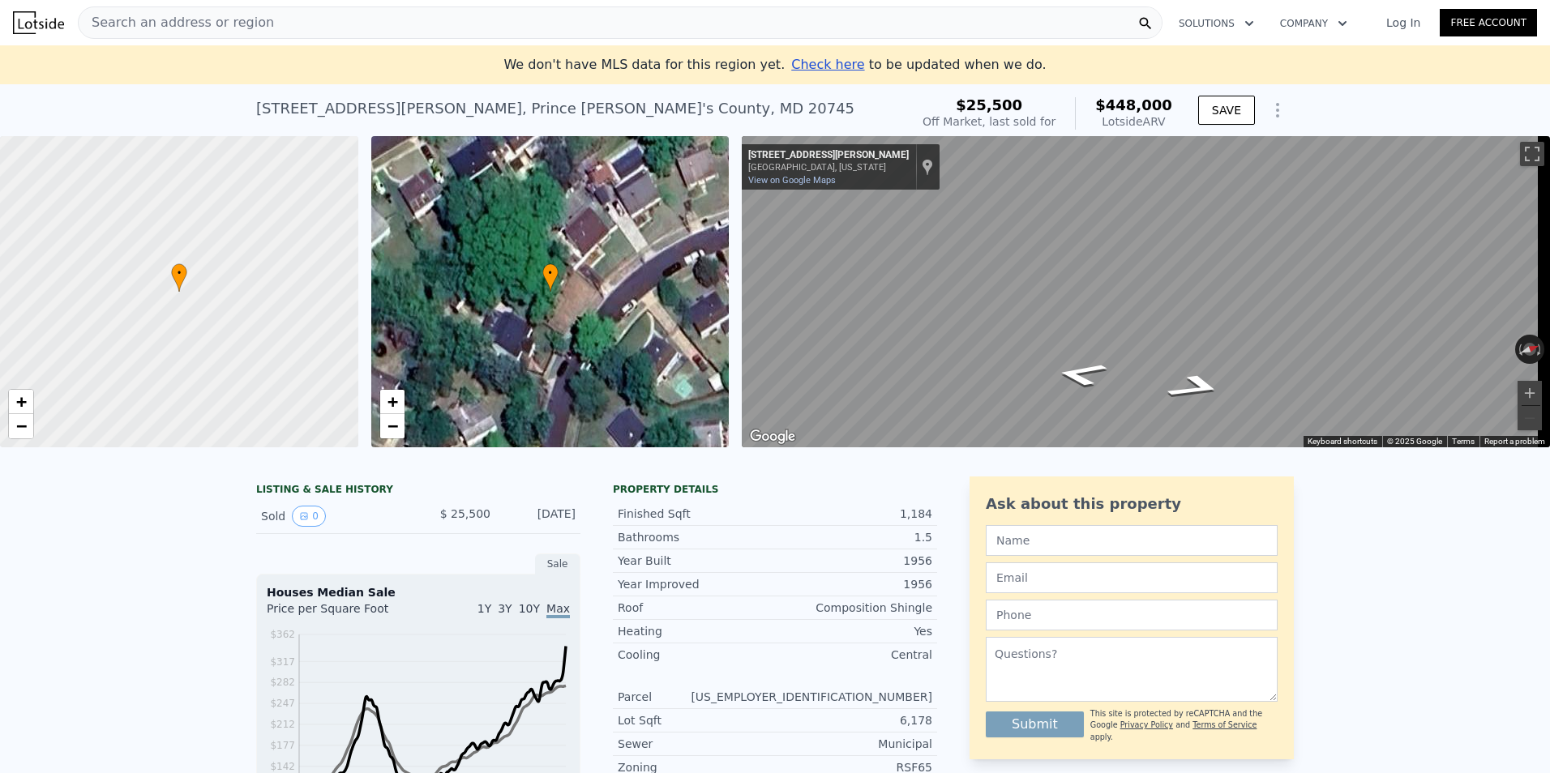
click at [272, 24] on div "Search an address or region" at bounding box center [620, 22] width 1085 height 32
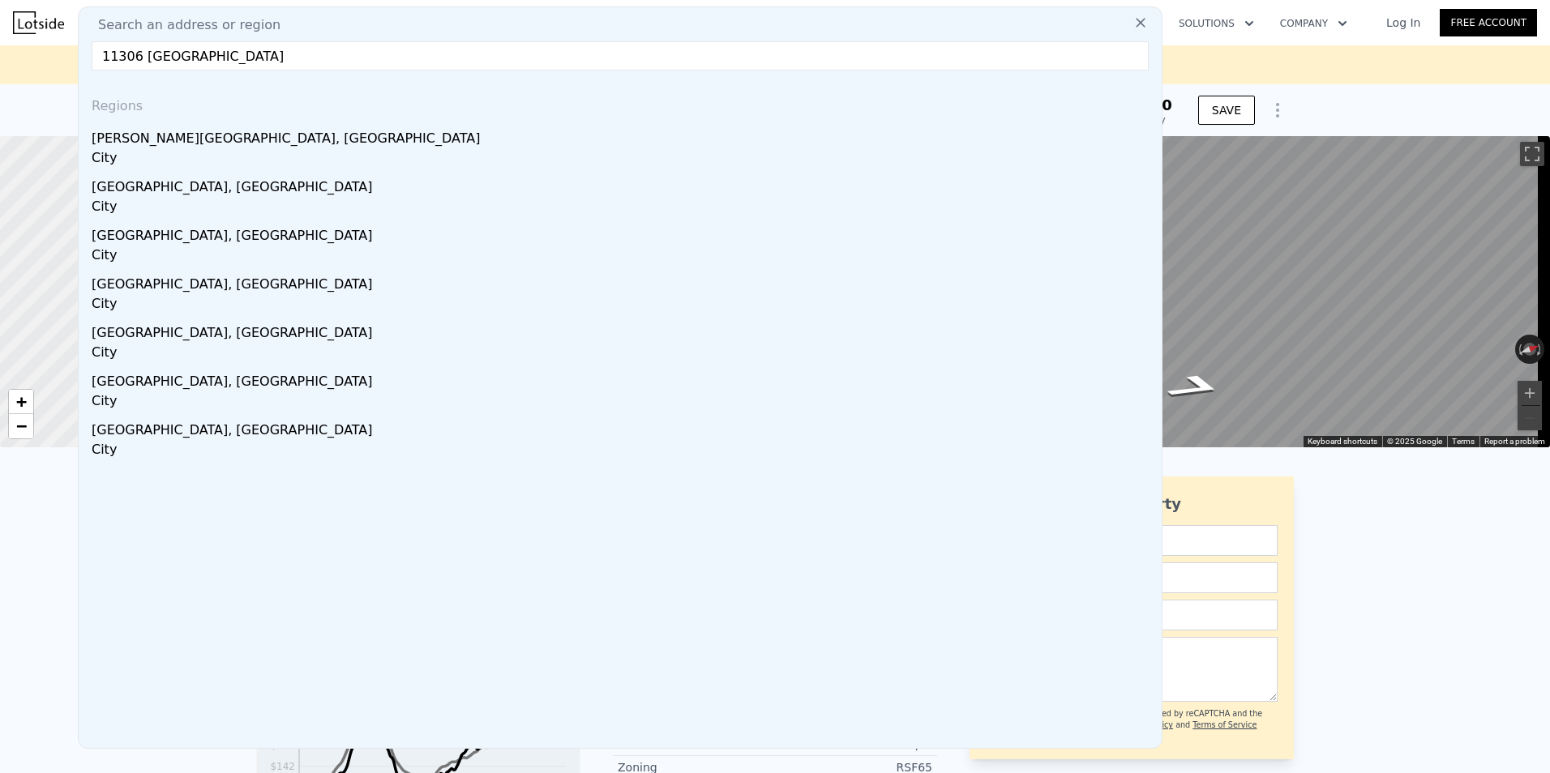
type input "11306 [GEOGRAPHIC_DATA]"
type input "1.5"
type input "2.5"
drag, startPoint x: 272, startPoint y: 57, endPoint x: 85, endPoint y: 66, distance: 186.6
click at [85, 66] on div "Search an address or region [STREET_ADDRESS], IN [GEOGRAPHIC_DATA], [GEOGRAPHIC…" at bounding box center [620, 377] width 1085 height 742
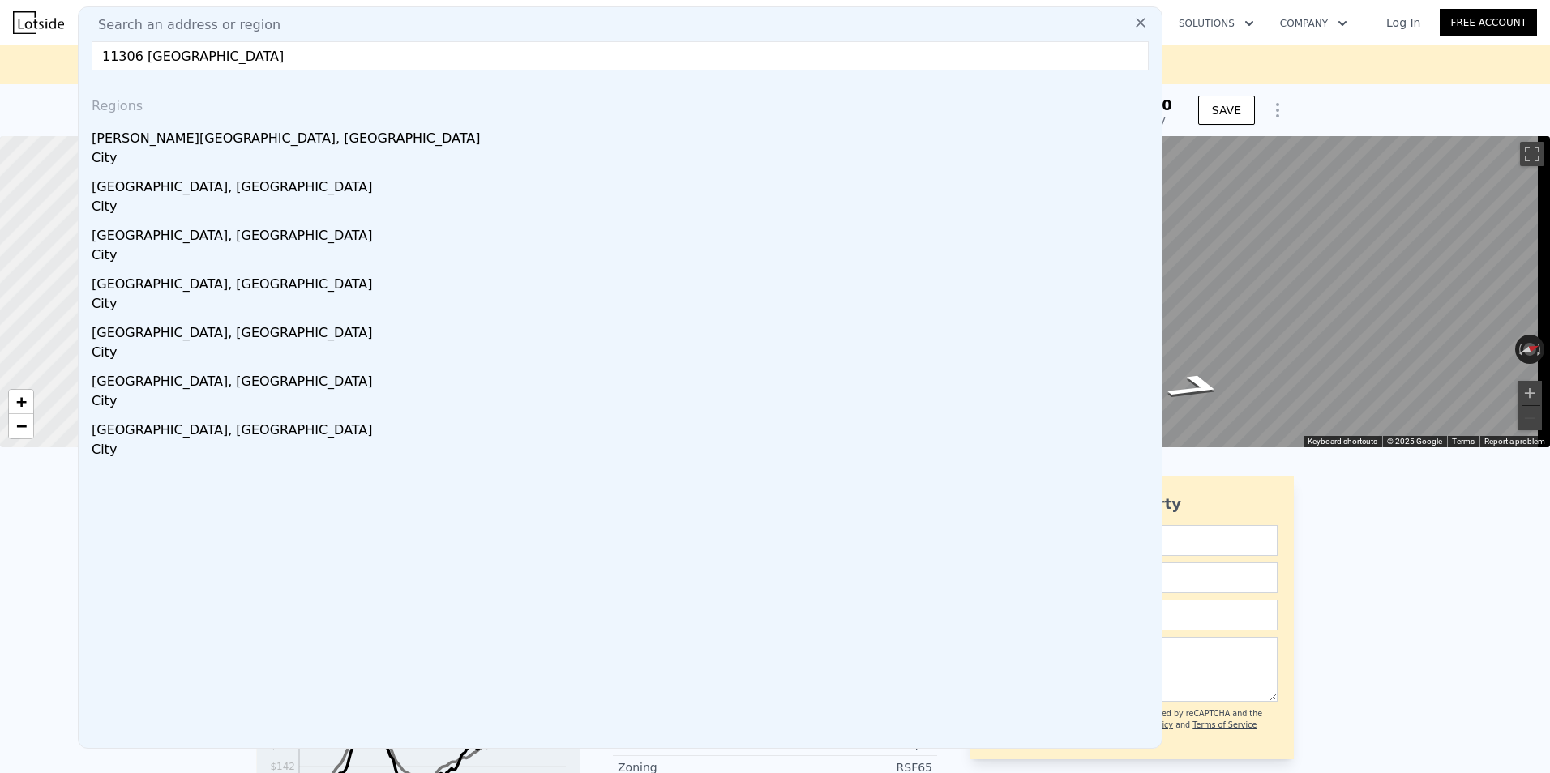
paste input "[STREET_ADDRESS][PERSON_NAME][PERSON_NAME]"
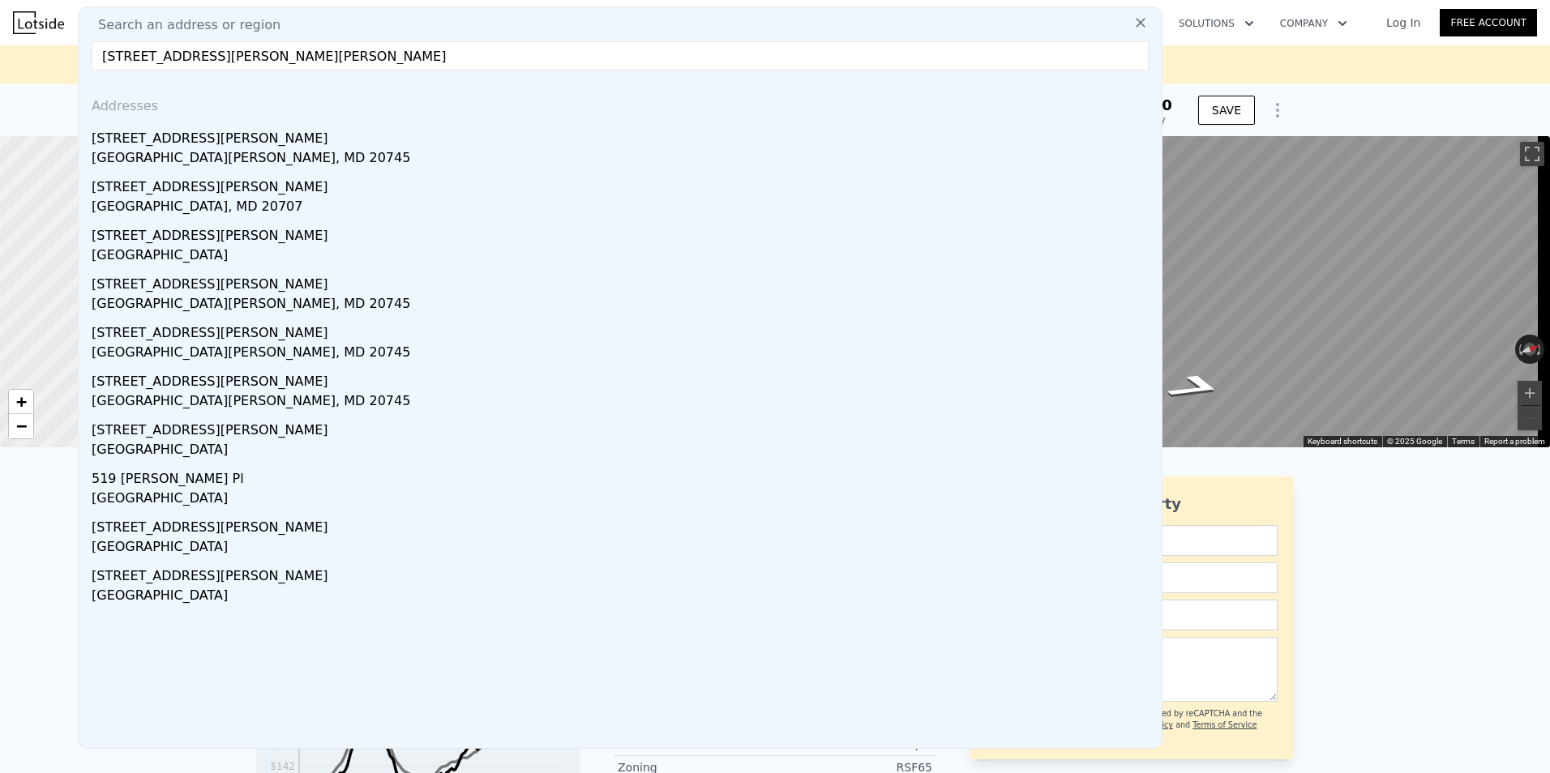
type input "[STREET_ADDRESS][PERSON_NAME][PERSON_NAME]"
drag, startPoint x: 210, startPoint y: 53, endPoint x: -3, endPoint y: 36, distance: 213.8
click at [0, 36] on html "Search an address or region Search an address or region [STREET_ADDRESS][PERSON…" at bounding box center [775, 386] width 1550 height 773
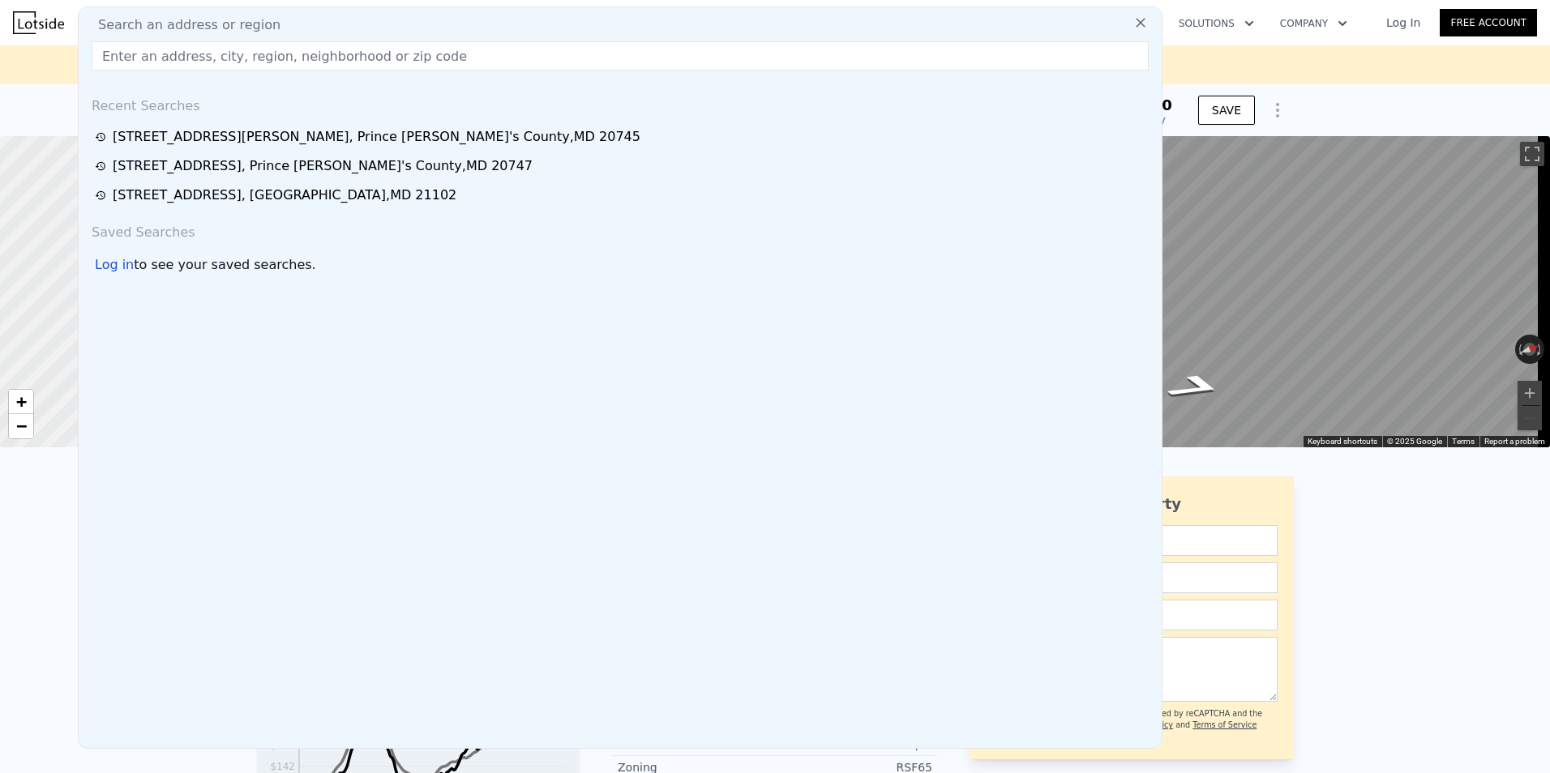
paste input "[STREET_ADDRESS]"
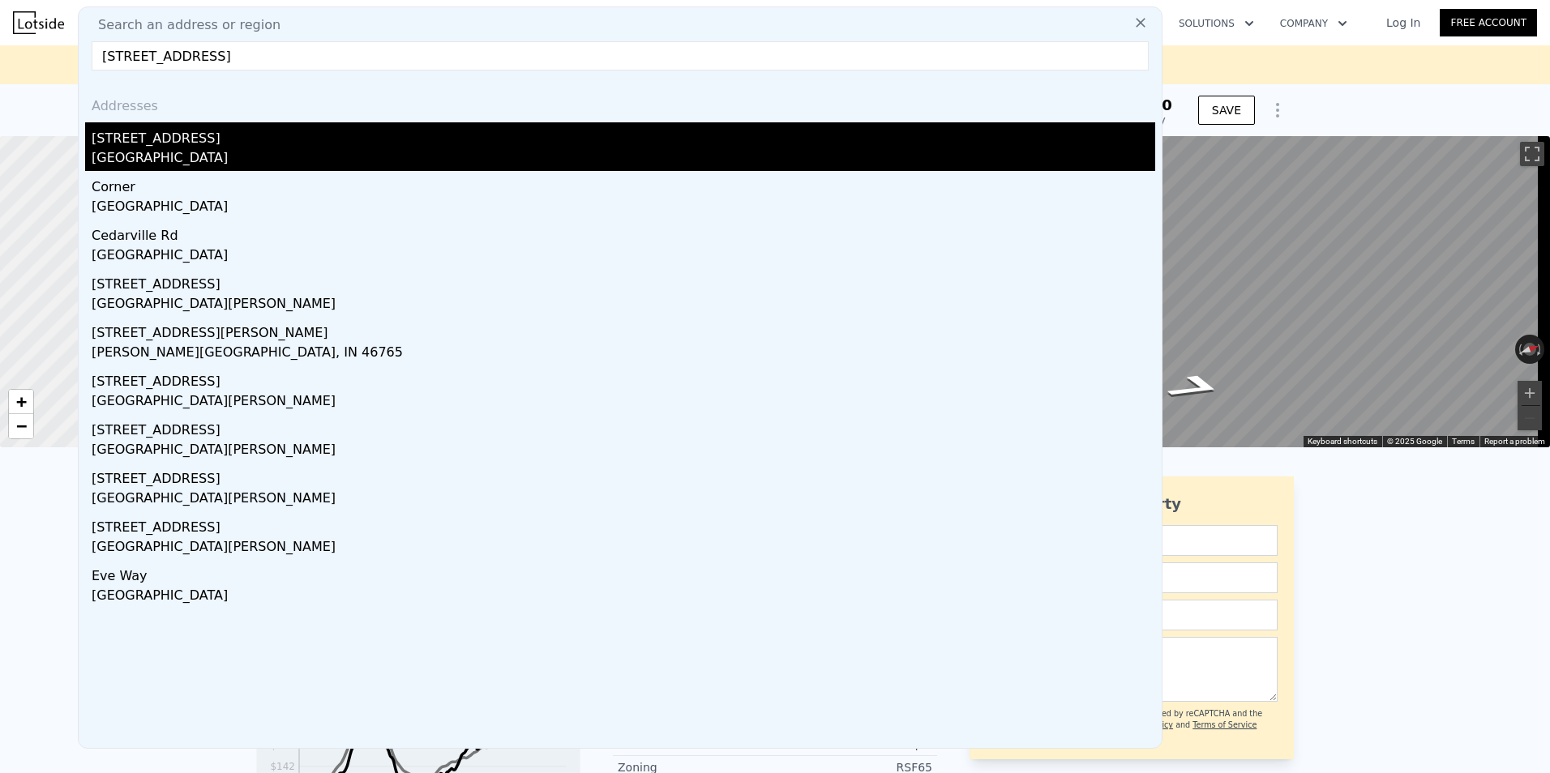
type input "[STREET_ADDRESS]"
click at [173, 162] on div "[GEOGRAPHIC_DATA]" at bounding box center [623, 159] width 1063 height 23
